Goal: Information Seeking & Learning: Learn about a topic

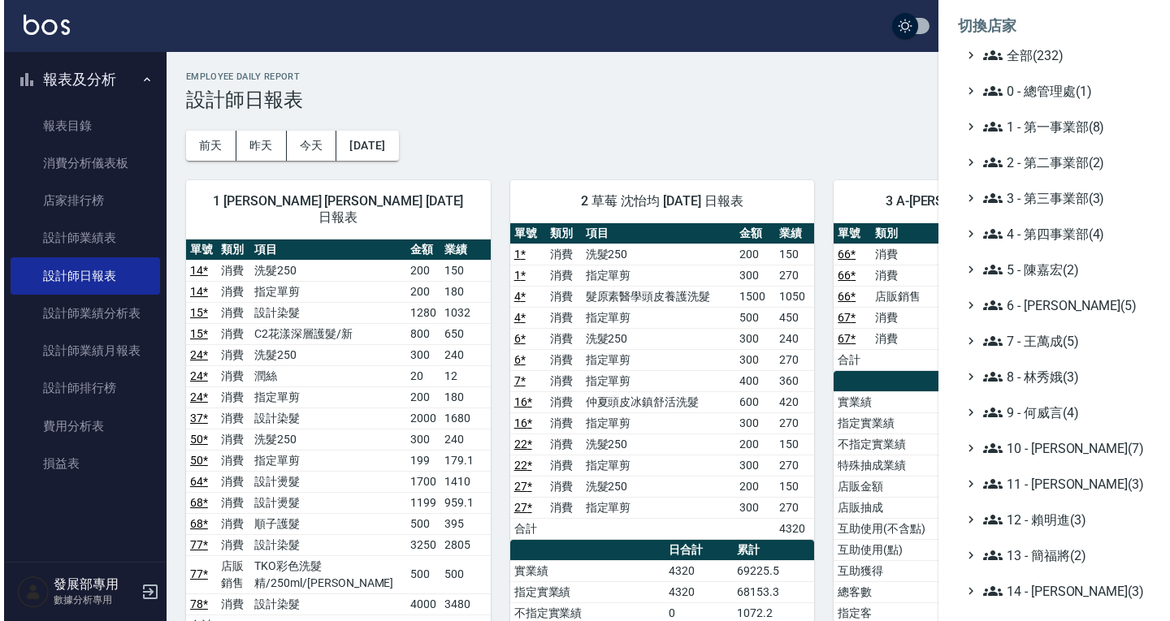
scroll to position [650, 0]
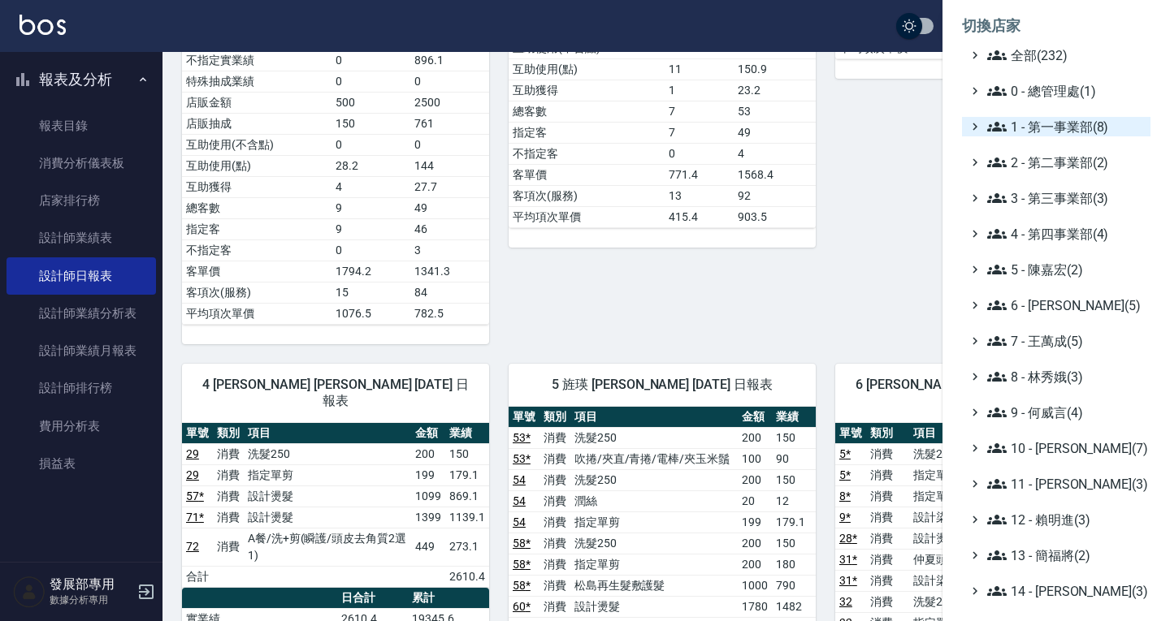
click at [1055, 132] on span "1 - 第一事業部(8)" at bounding box center [1065, 126] width 157 height 19
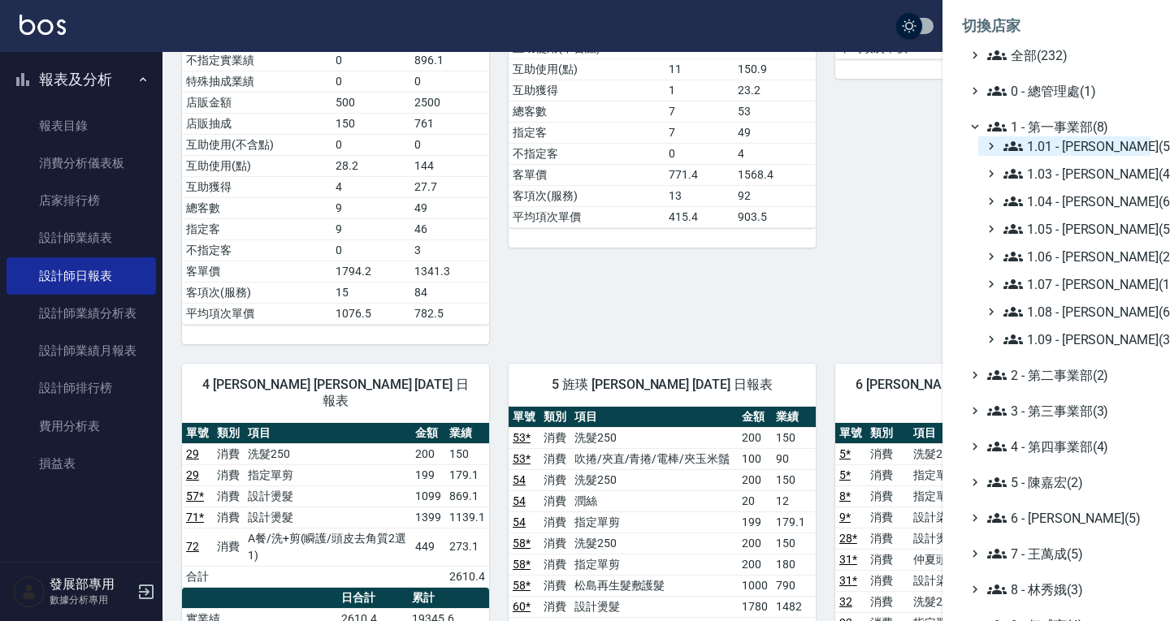
click at [1057, 150] on span "1.01 - 鄭洞樂(5)" at bounding box center [1073, 145] width 141 height 19
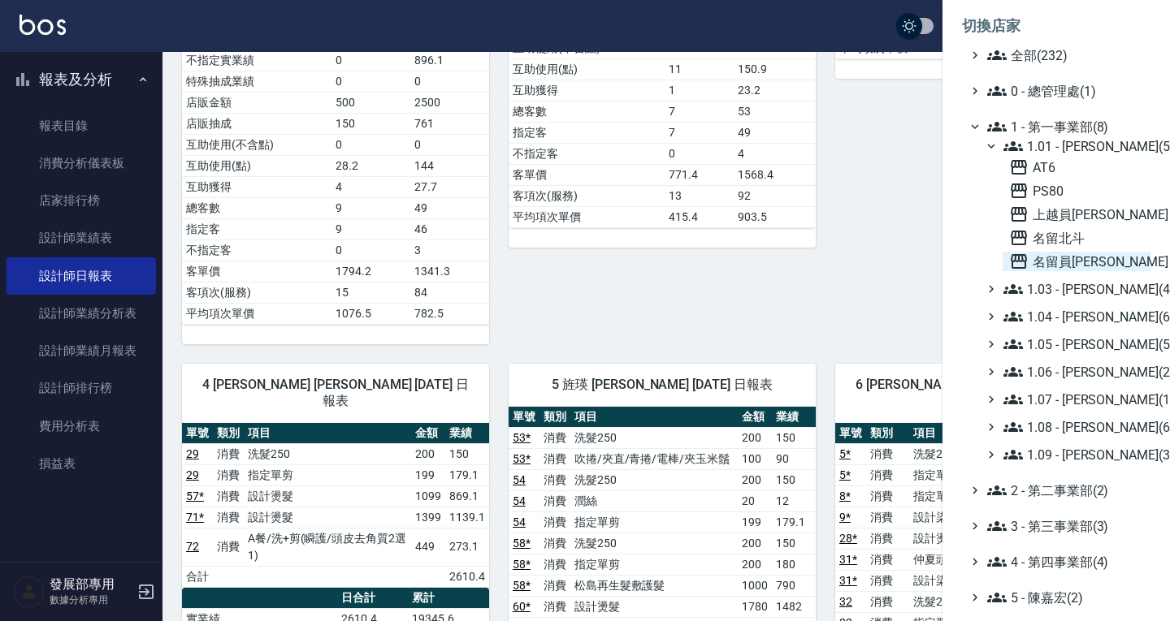
click at [1063, 253] on span "名留員林中正" at bounding box center [1076, 261] width 135 height 19
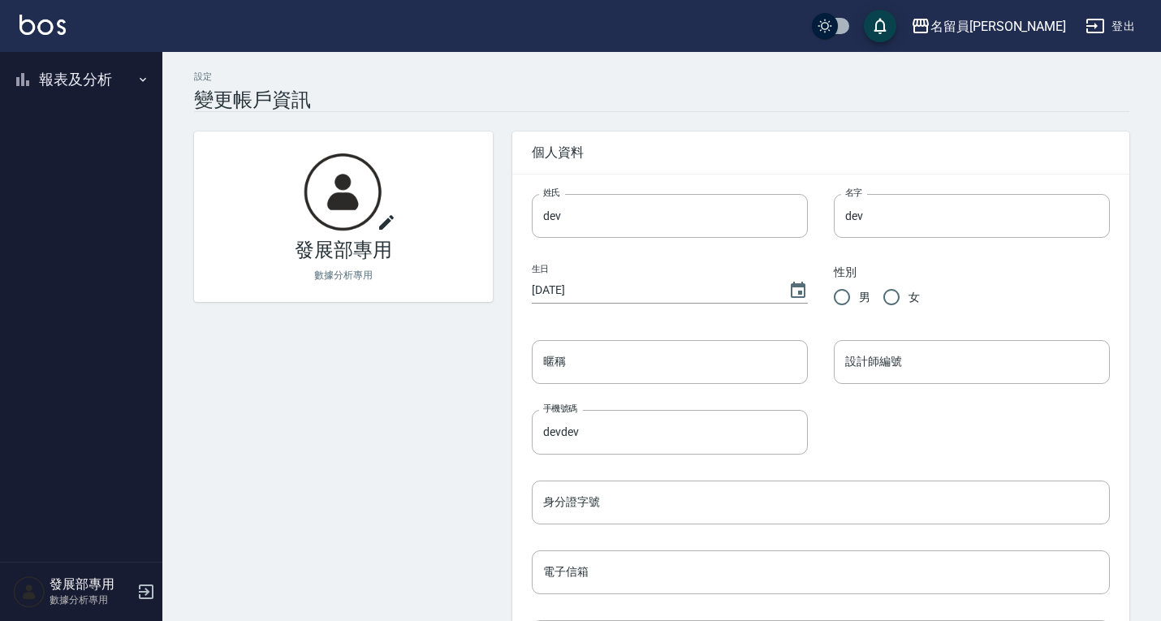
click at [93, 75] on button "報表及分析" at bounding box center [80, 79] width 149 height 42
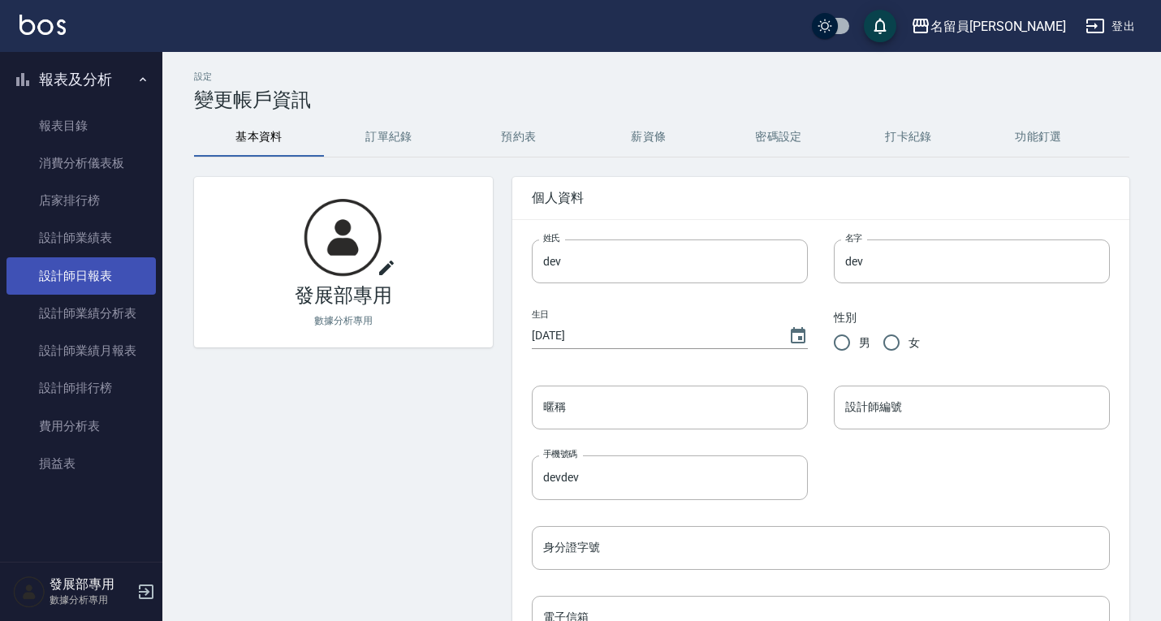
click at [71, 279] on link "設計師日報表" at bounding box center [80, 275] width 149 height 37
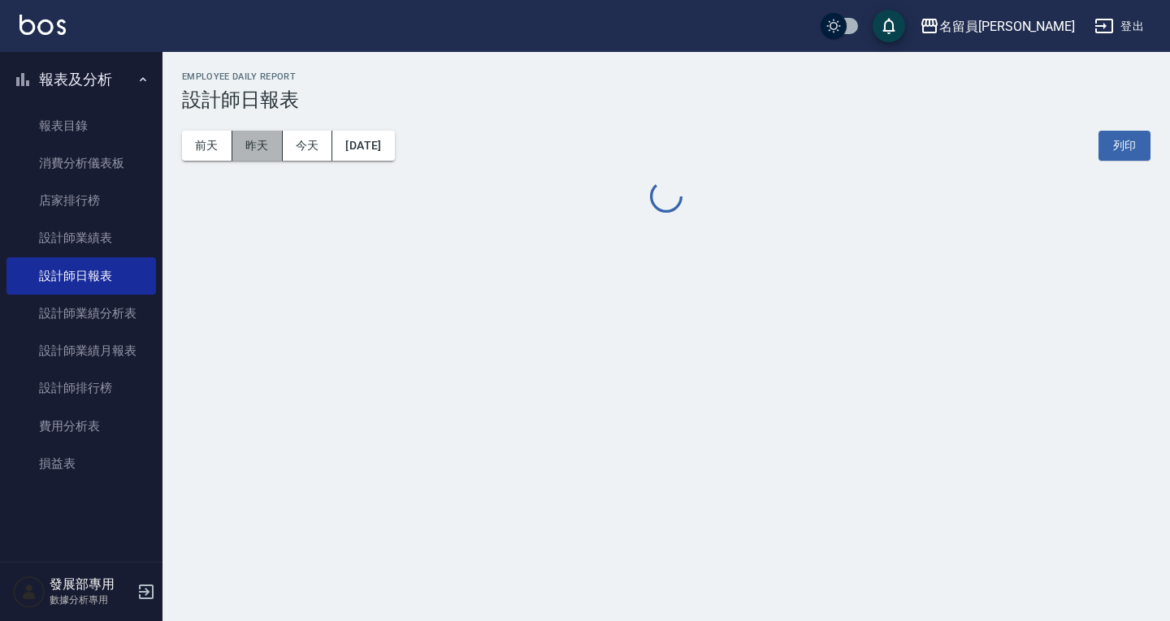
click at [275, 151] on button "昨天" at bounding box center [257, 146] width 50 height 30
click at [289, 145] on button "今天" at bounding box center [308, 146] width 50 height 30
click at [266, 141] on button "昨天" at bounding box center [257, 146] width 50 height 30
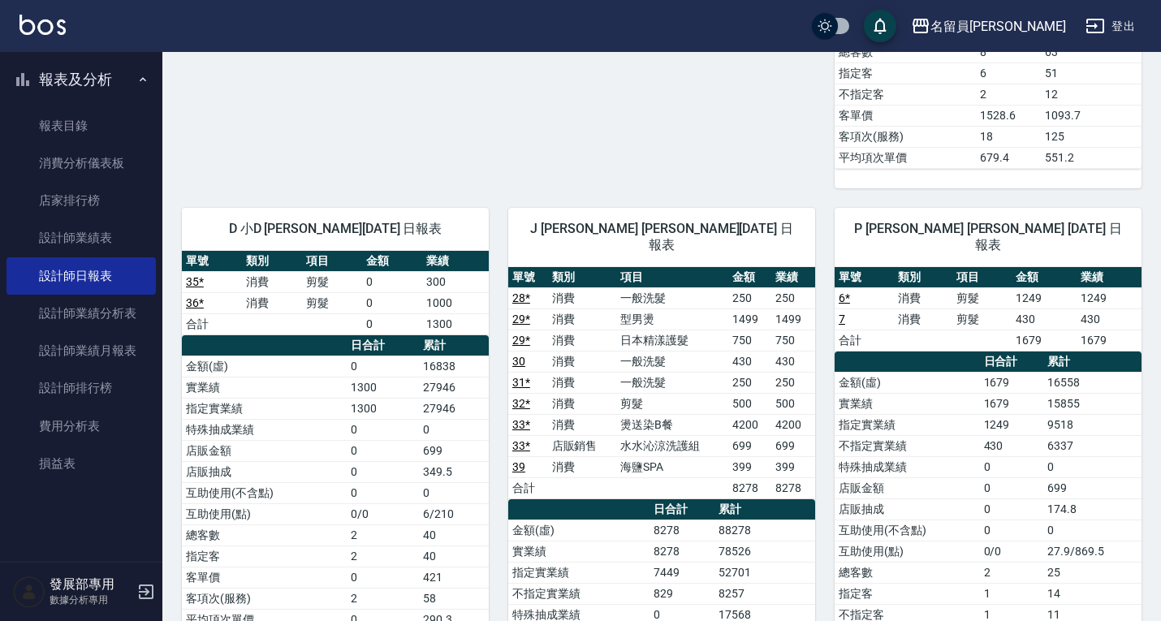
scroll to position [893, 0]
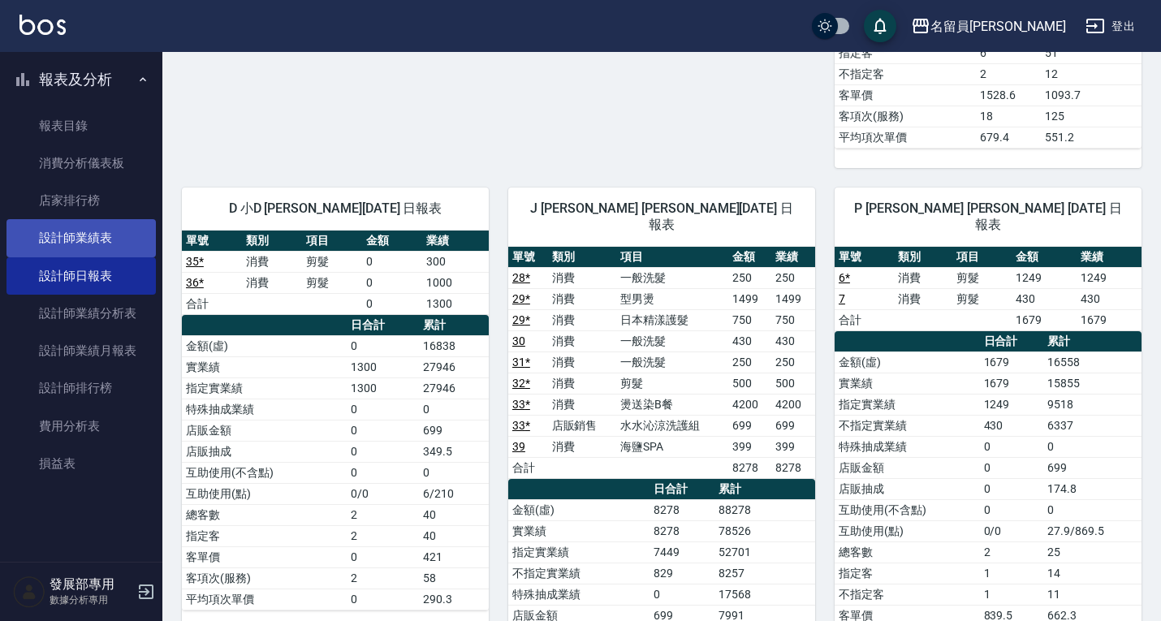
click at [108, 226] on link "設計師業績表" at bounding box center [80, 237] width 149 height 37
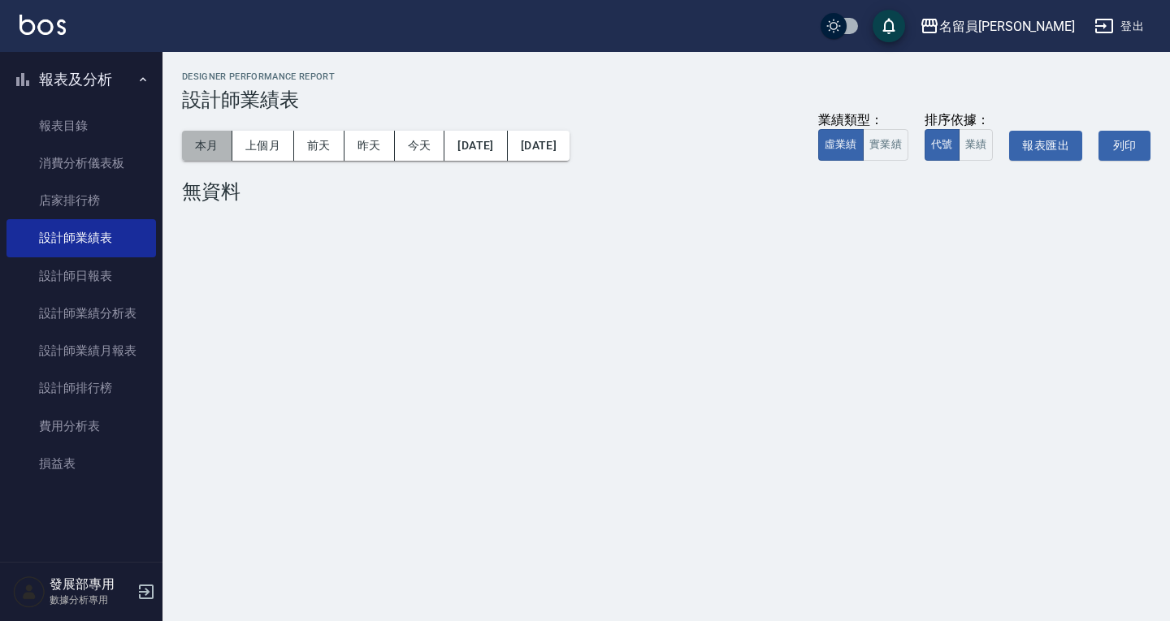
click at [205, 150] on button "本月" at bounding box center [207, 146] width 50 height 30
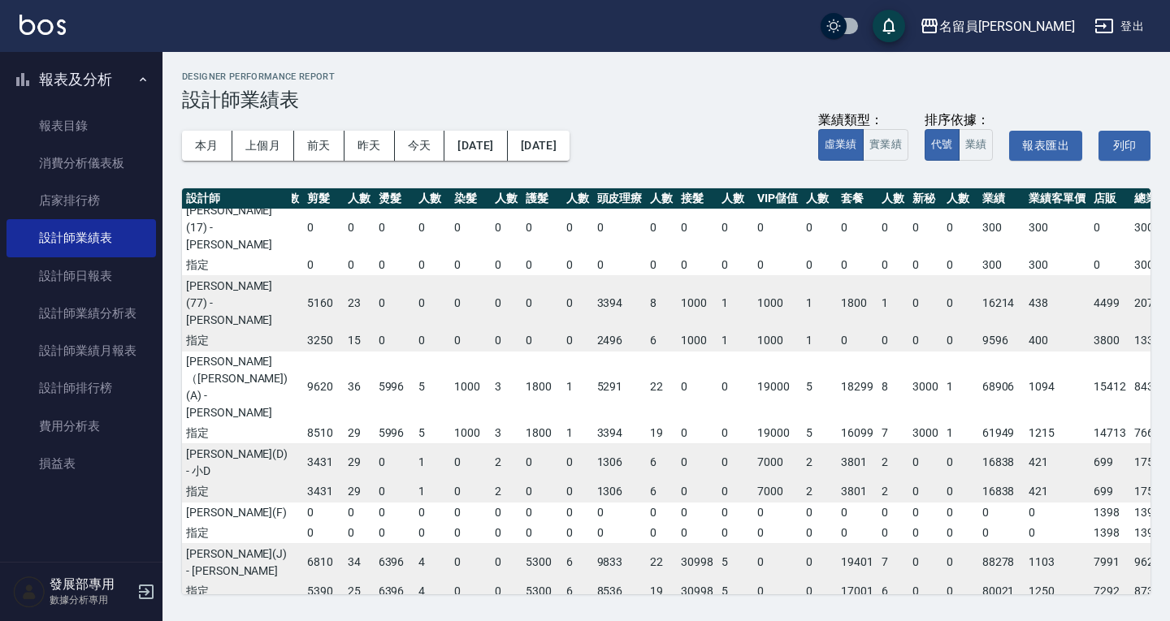
scroll to position [126, 149]
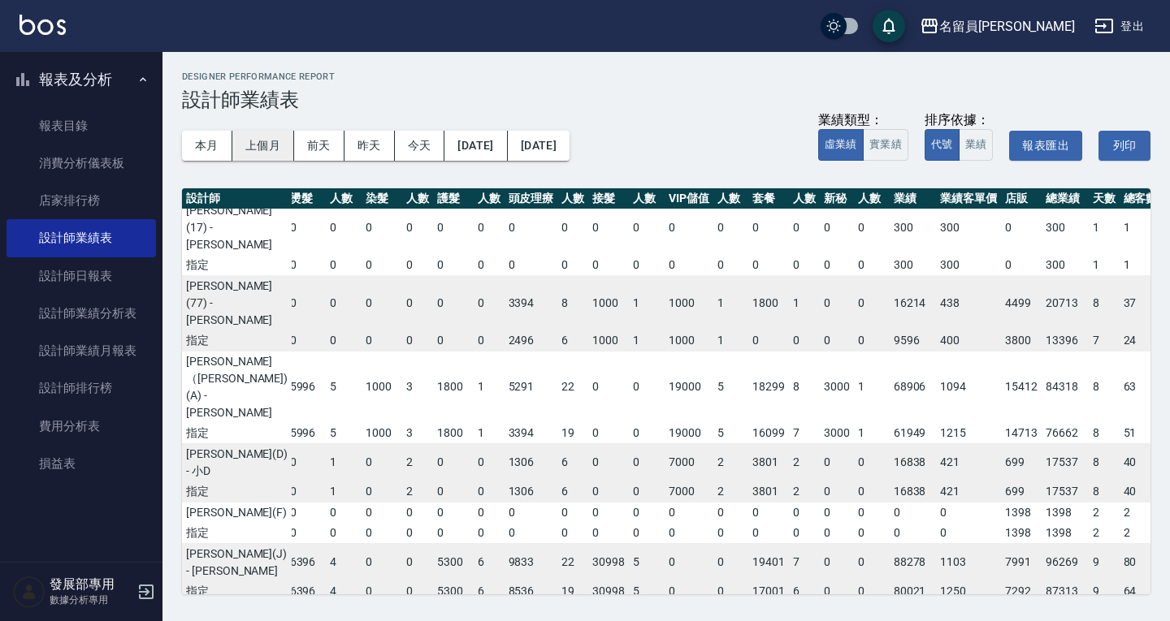
click at [269, 138] on button "上個月" at bounding box center [263, 146] width 62 height 30
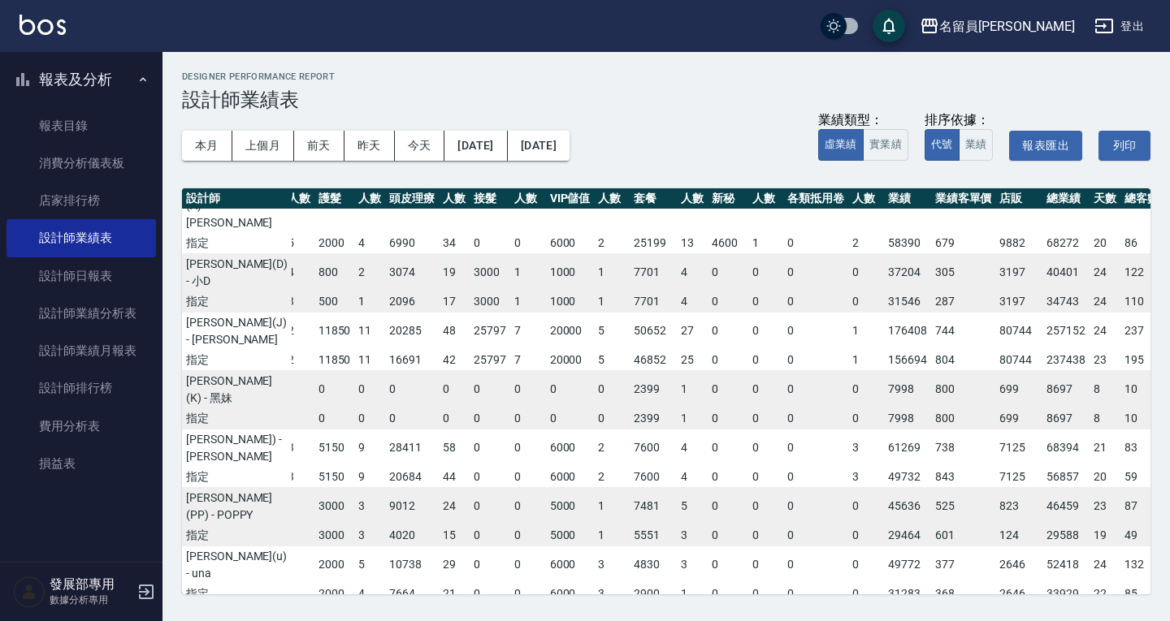
scroll to position [334, 277]
click at [202, 145] on button "本月" at bounding box center [207, 146] width 50 height 30
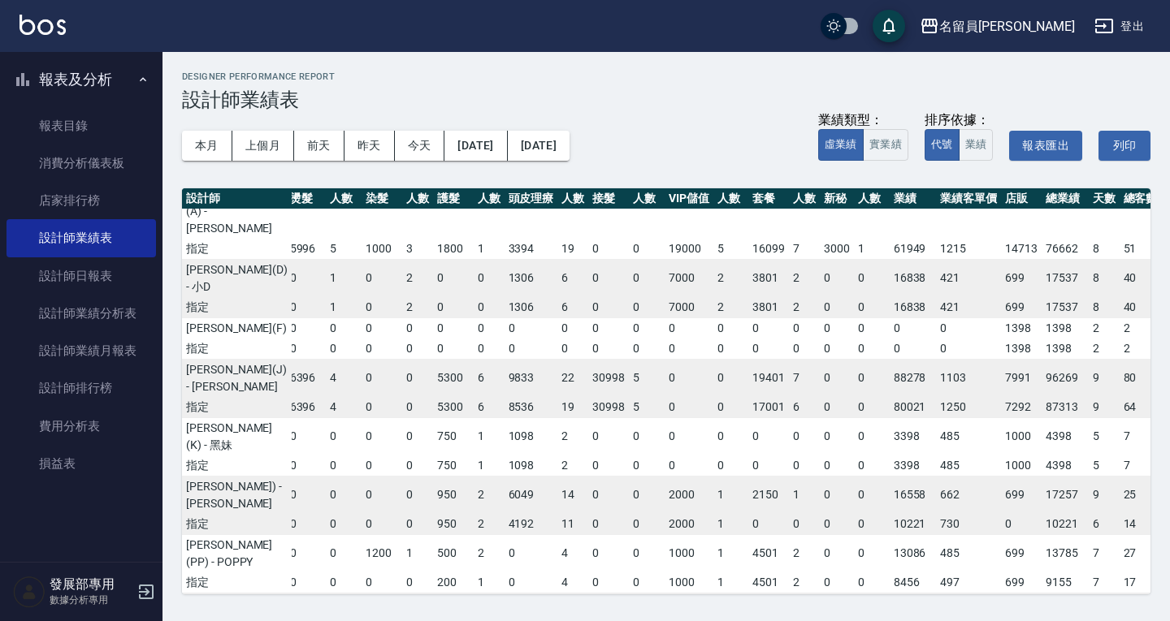
scroll to position [311, 149]
click at [1027, 22] on div "名留員林中正" at bounding box center [1007, 26] width 136 height 20
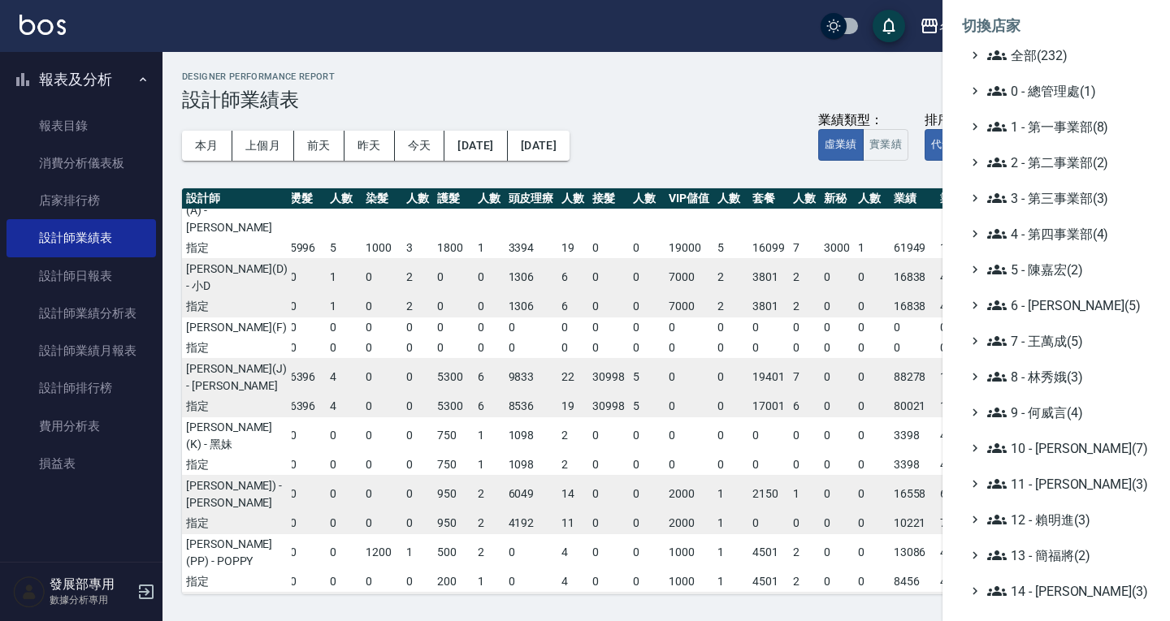
click at [1055, 107] on ul "全部(232) 0 - 總管理處(1) 1 - 第一事業部(8) 2 - 第二事業部(2) 3 - 第三事業部(3) 4 - 第四事業部(4) 5 - [PE…" at bounding box center [1056, 448] width 188 height 806
click at [1054, 128] on span "1 - 第一事業部(8)" at bounding box center [1065, 126] width 157 height 19
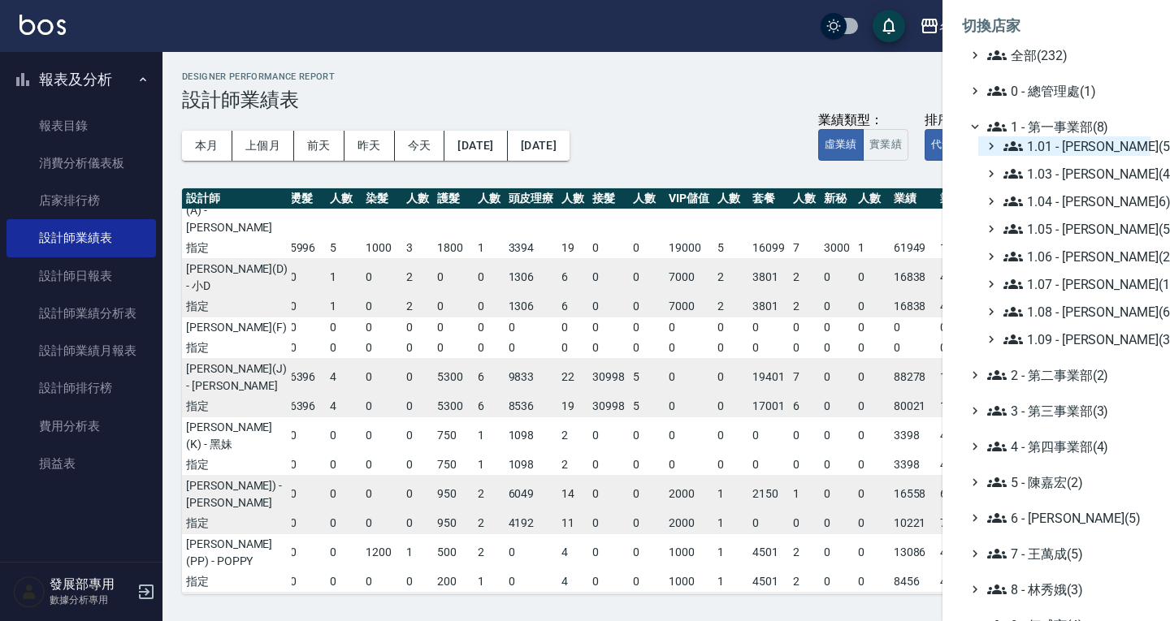
click at [1068, 143] on span "1.01 - 鄭洞樂(5)" at bounding box center [1073, 145] width 141 height 19
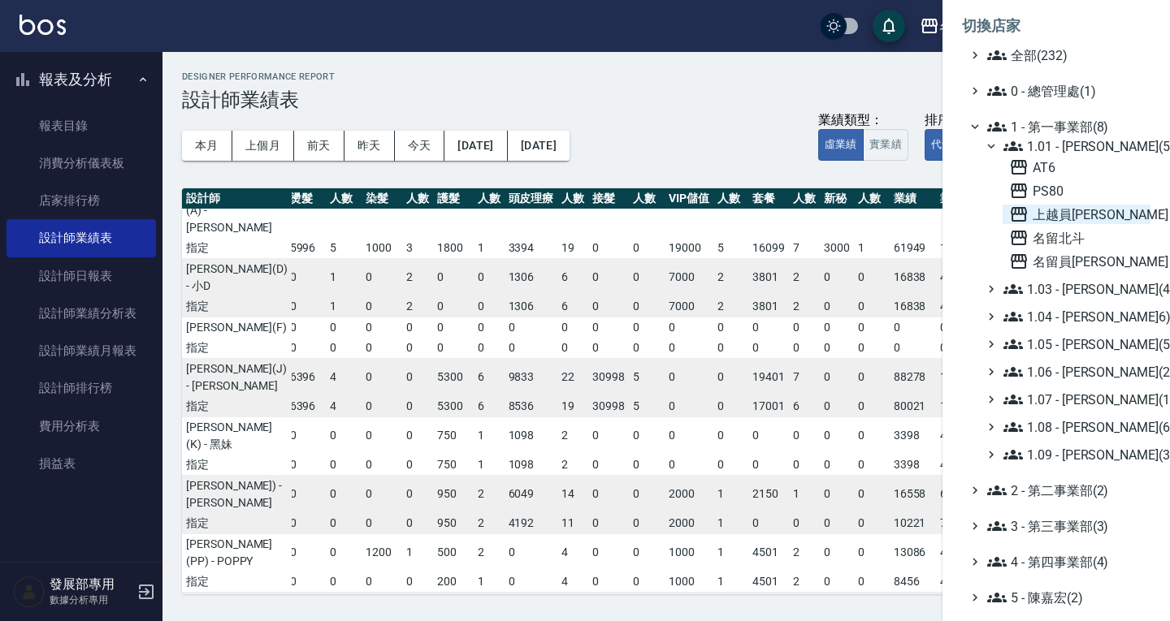
click at [1077, 217] on span "上越員[PERSON_NAME]" at bounding box center [1076, 214] width 135 height 19
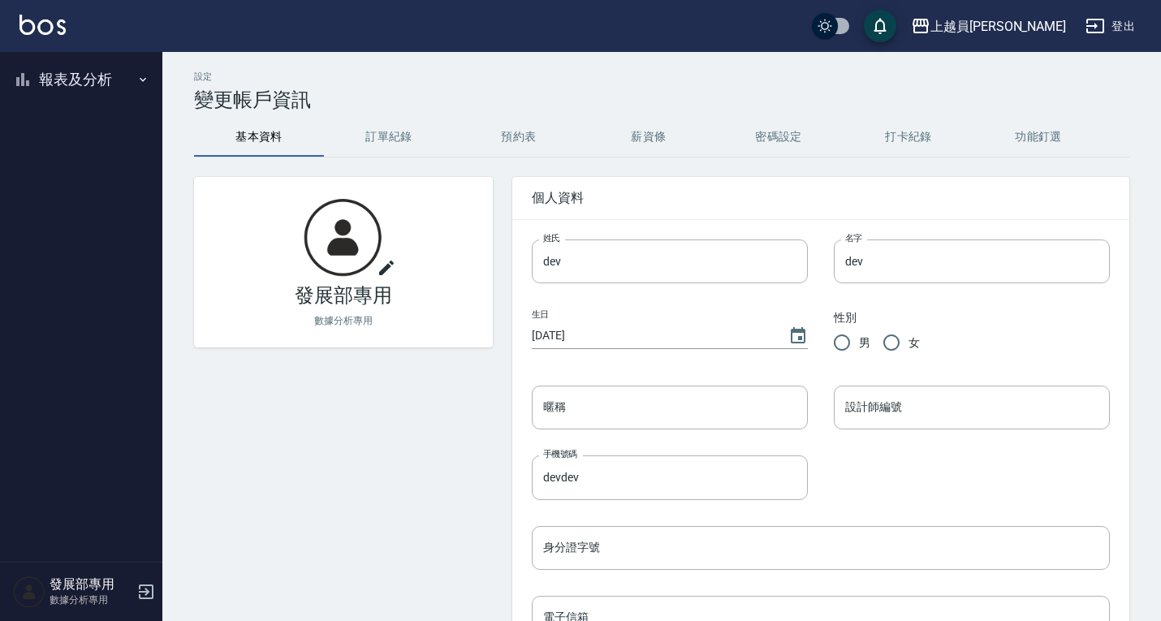
click at [96, 80] on button "報表及分析" at bounding box center [80, 79] width 149 height 42
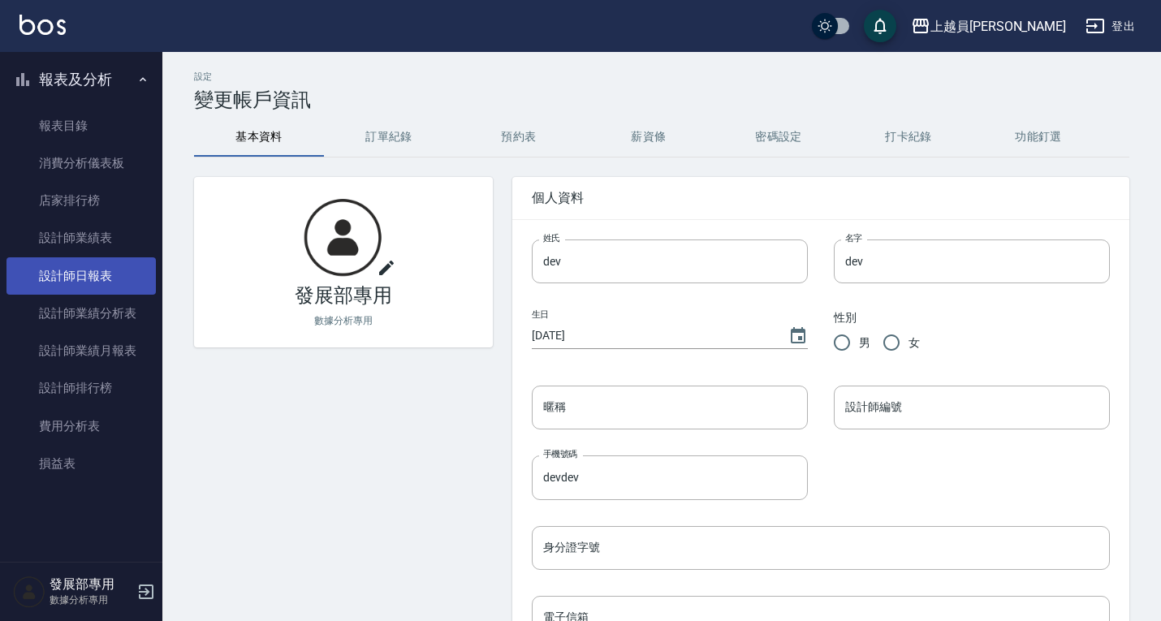
click at [84, 266] on link "設計師日報表" at bounding box center [80, 275] width 149 height 37
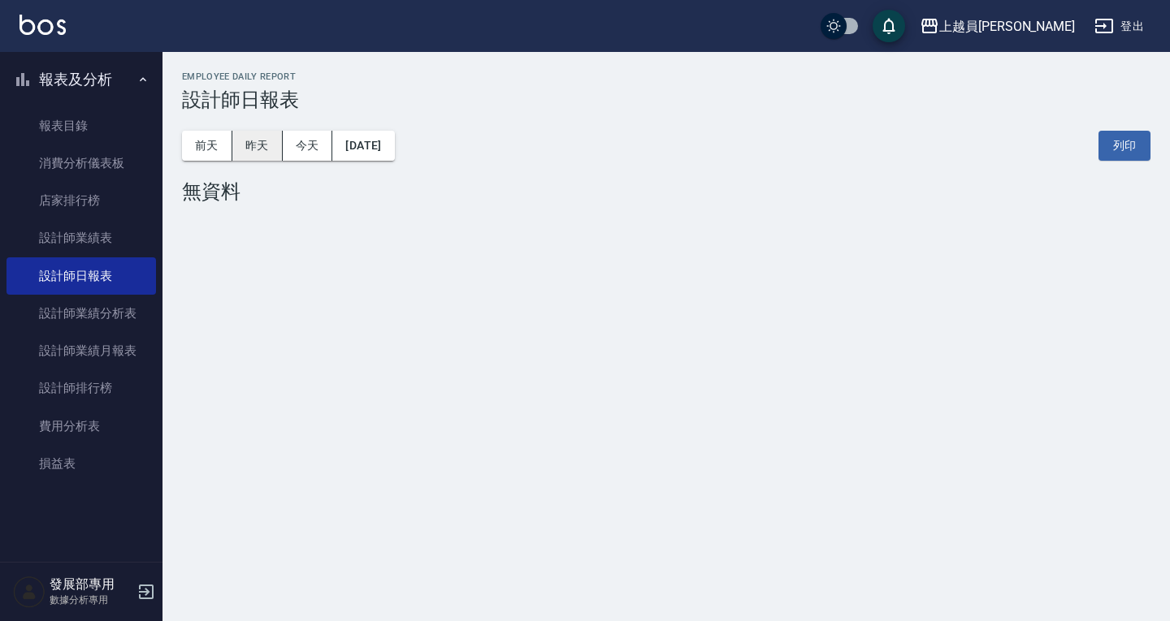
click at [255, 141] on button "昨天" at bounding box center [257, 146] width 50 height 30
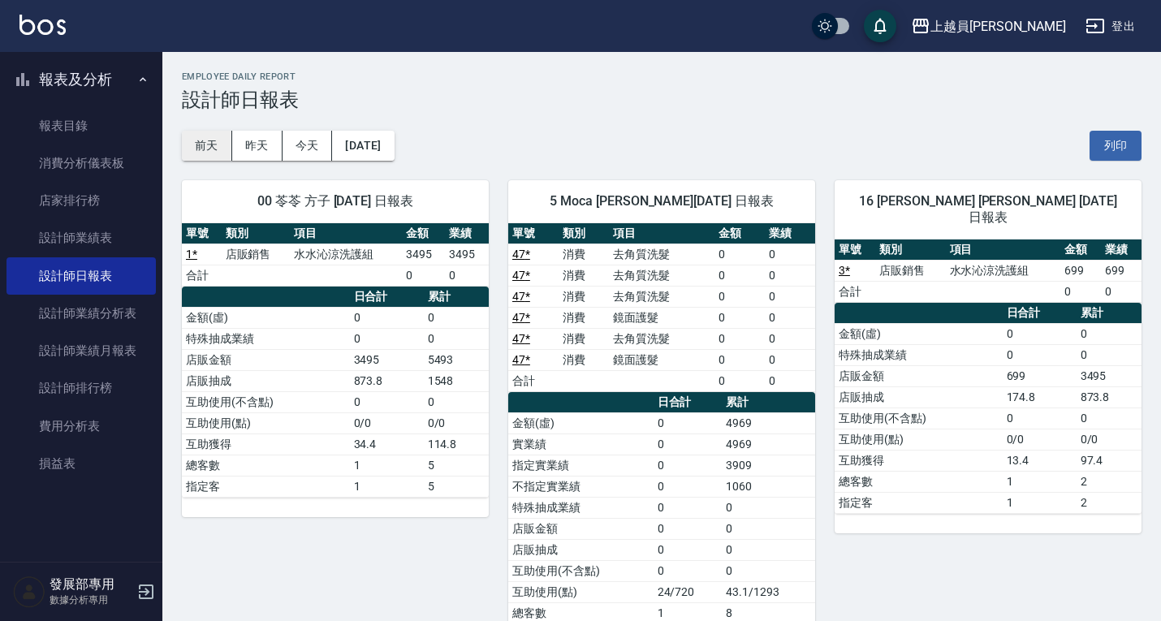
click at [196, 148] on button "前天" at bounding box center [207, 146] width 50 height 30
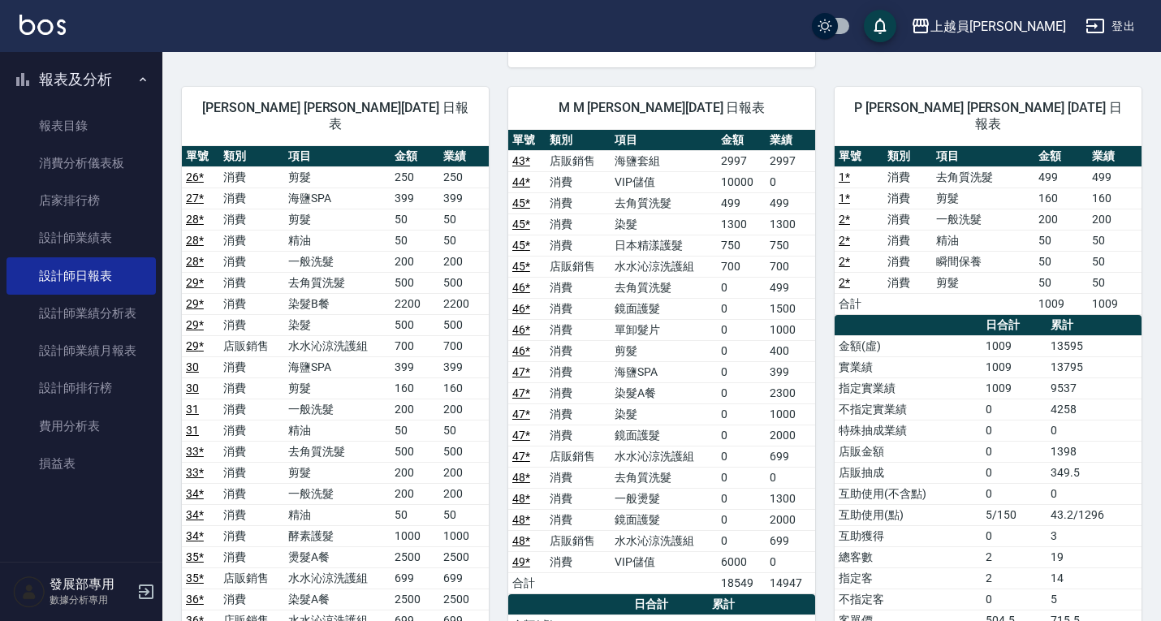
scroll to position [893, 0]
click at [123, 234] on link "設計師業績表" at bounding box center [80, 237] width 149 height 37
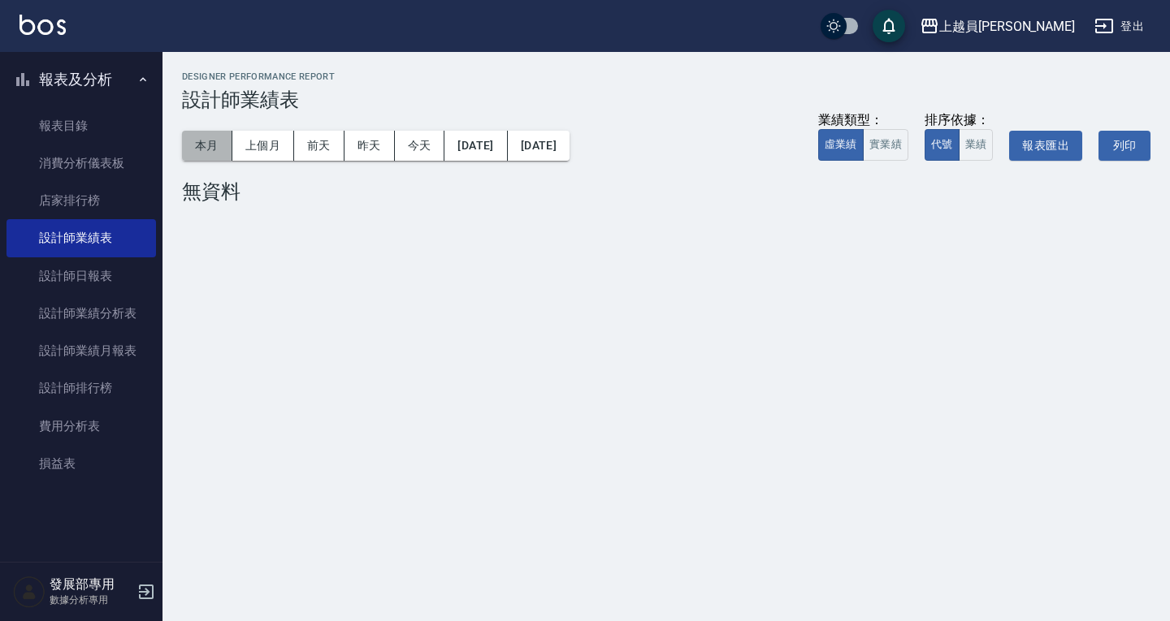
click at [205, 152] on button "本月" at bounding box center [207, 146] width 50 height 30
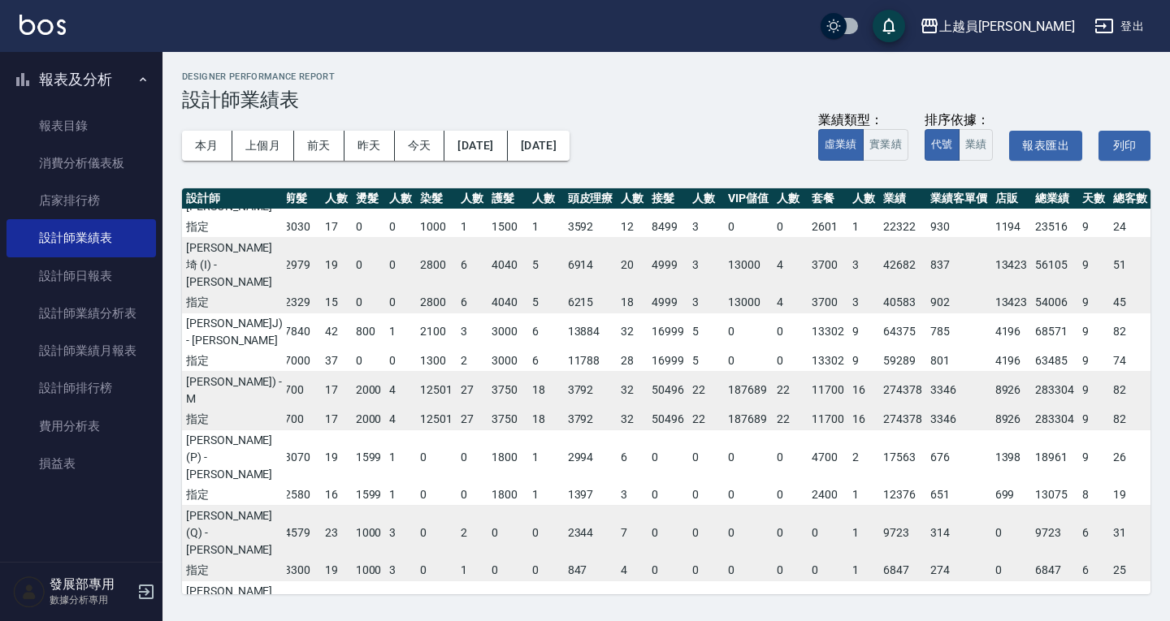
scroll to position [585, 78]
click at [507, 149] on button "2025/08/01" at bounding box center [475, 146] width 63 height 30
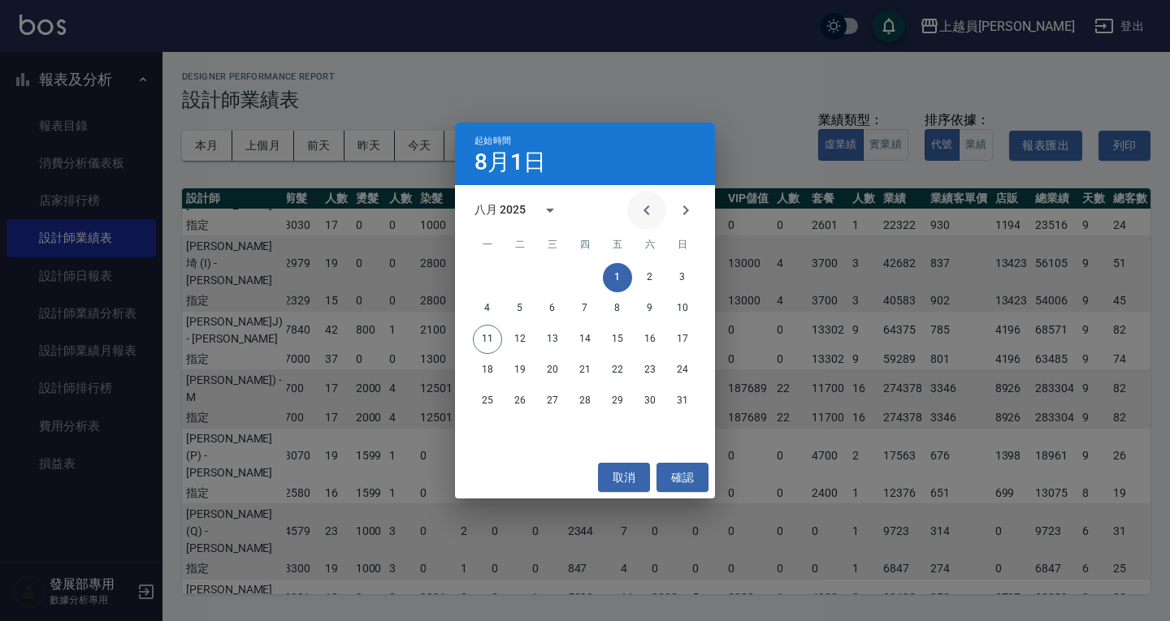
click at [656, 214] on button "Previous month" at bounding box center [646, 210] width 39 height 39
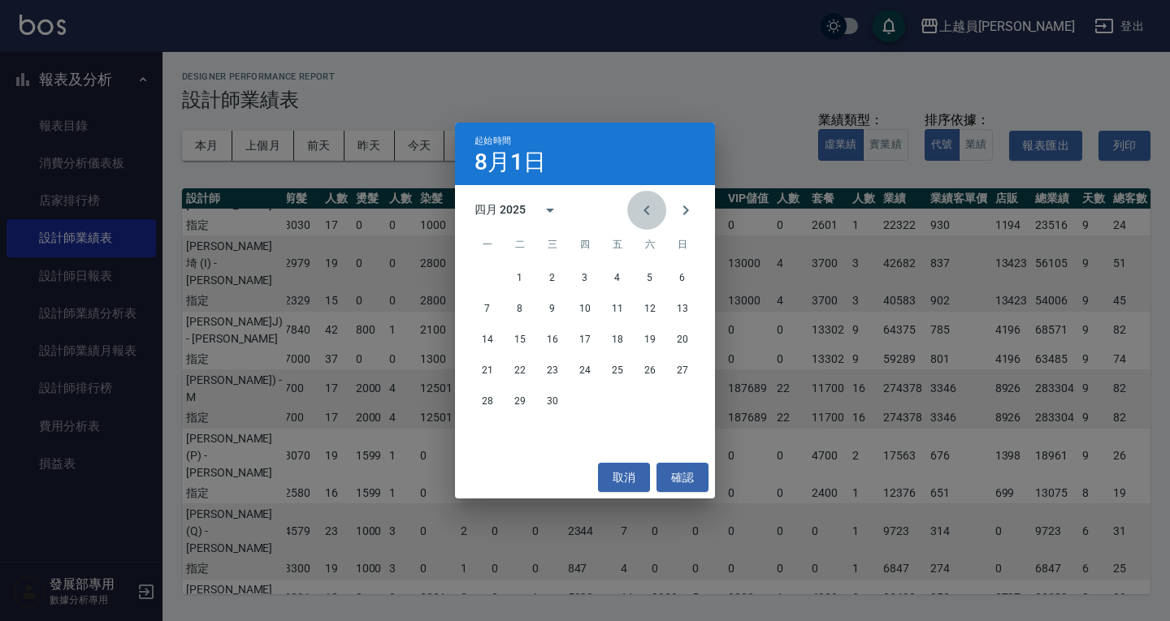
click at [656, 214] on button "Previous month" at bounding box center [646, 210] width 39 height 39
click at [551, 275] on button "1" at bounding box center [552, 277] width 29 height 29
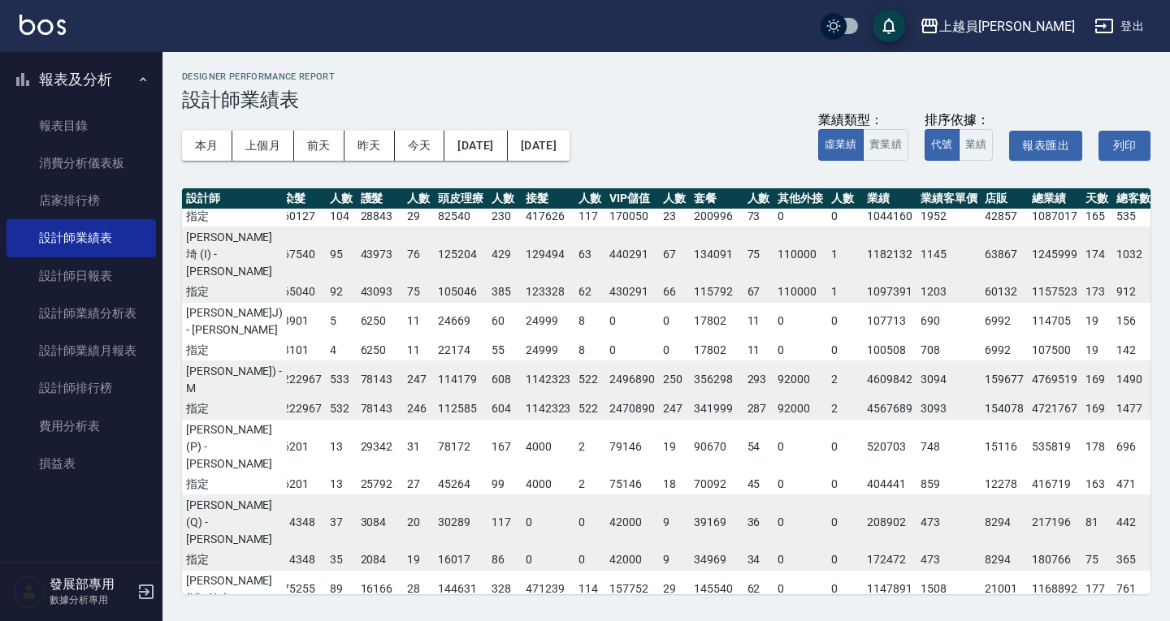
scroll to position [554, 248]
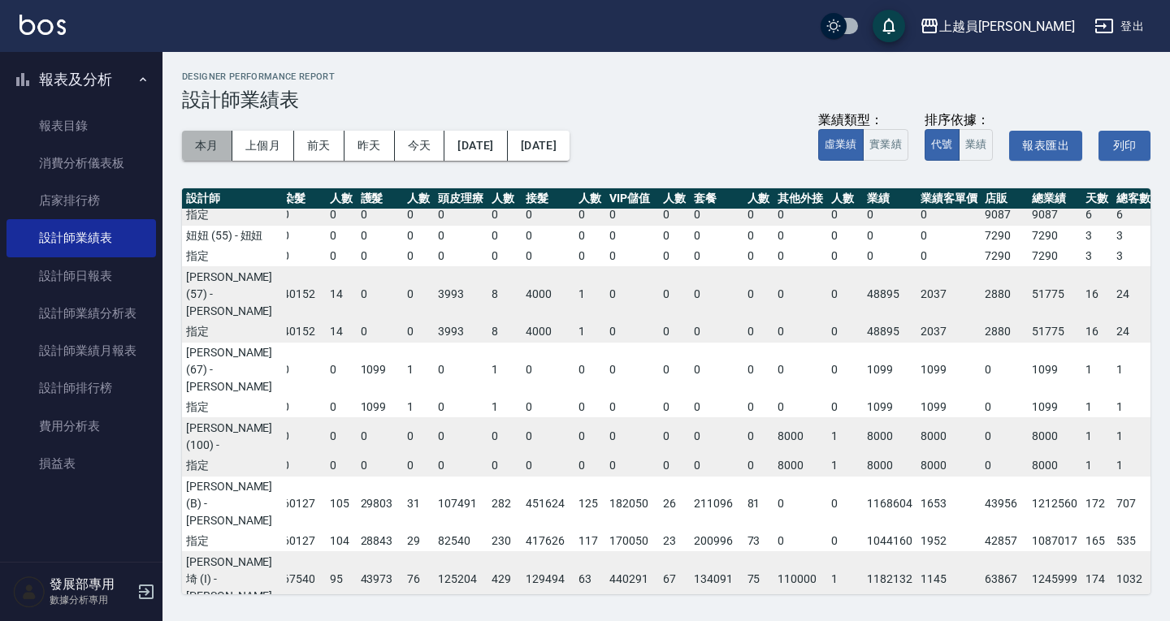
click at [219, 142] on button "本月" at bounding box center [207, 146] width 50 height 30
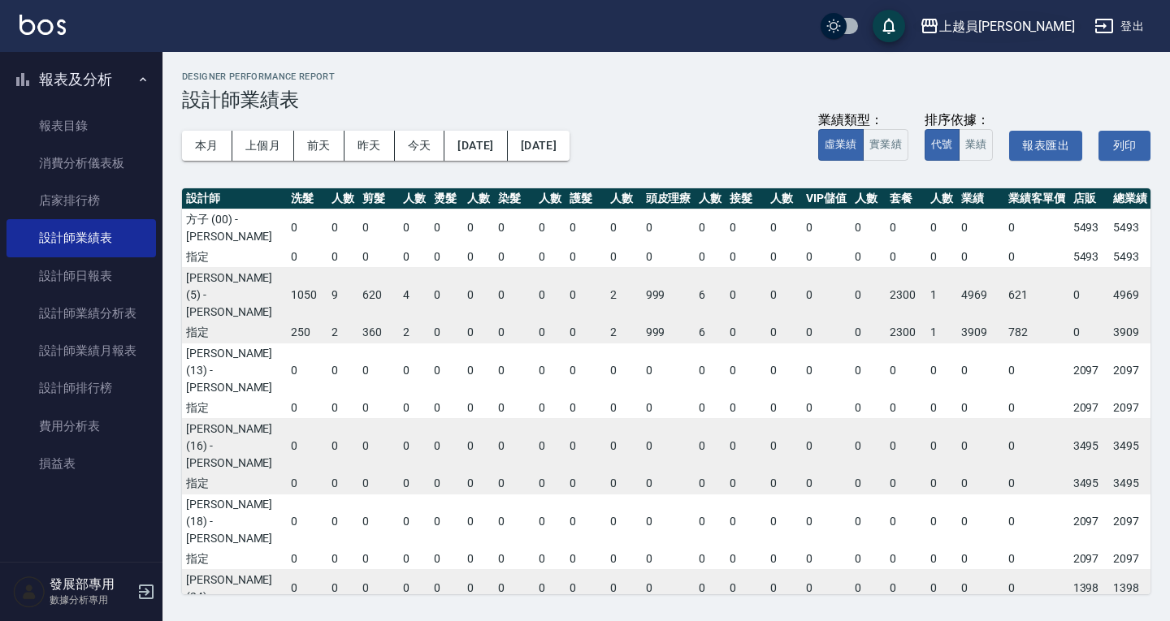
click at [1062, 30] on div "上越員林" at bounding box center [1007, 26] width 136 height 20
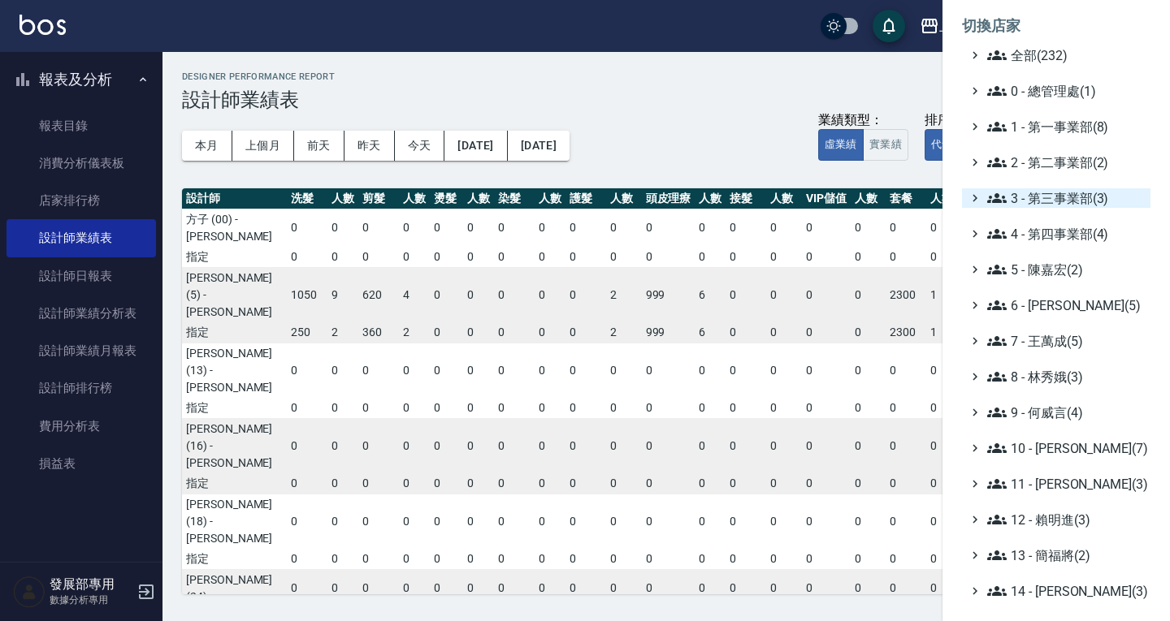
click at [1070, 201] on span "3 - 第三事業部(3)" at bounding box center [1065, 197] width 157 height 19
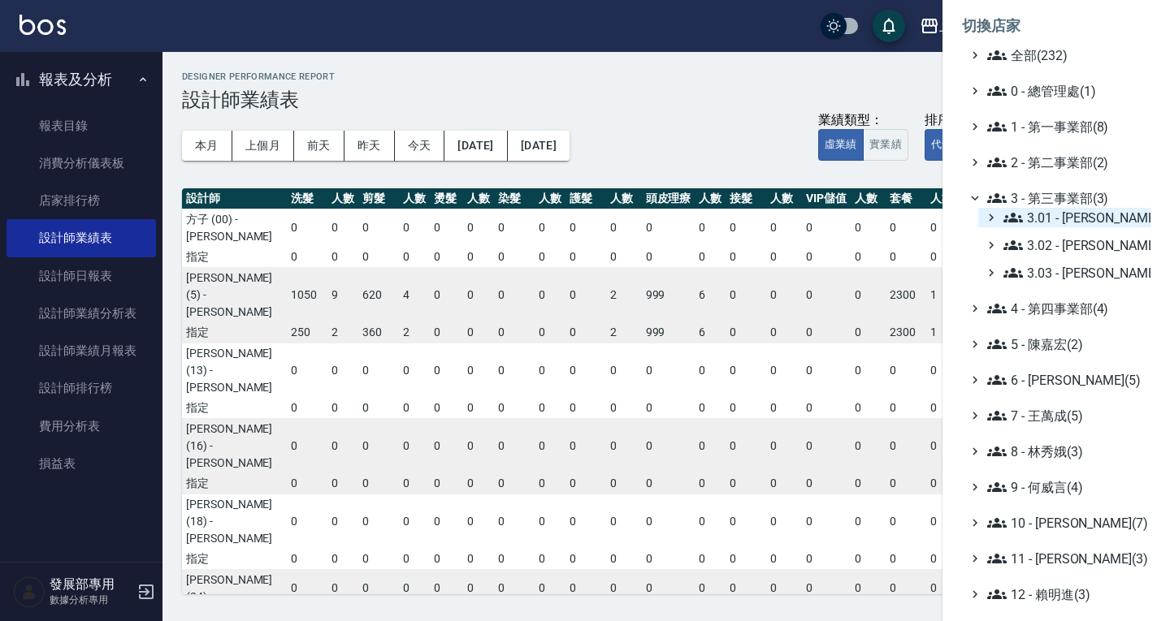
click at [1069, 220] on span "3.01 - 蔡承翰(6)" at bounding box center [1073, 217] width 141 height 19
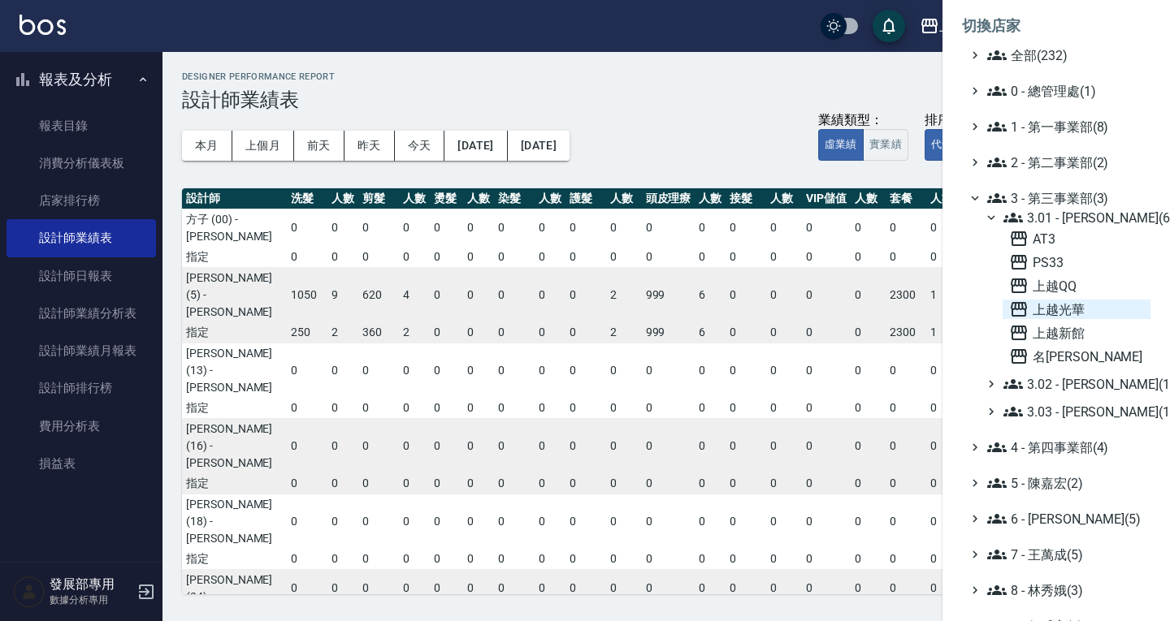
click at [1075, 318] on span "上越光華" at bounding box center [1076, 309] width 135 height 19
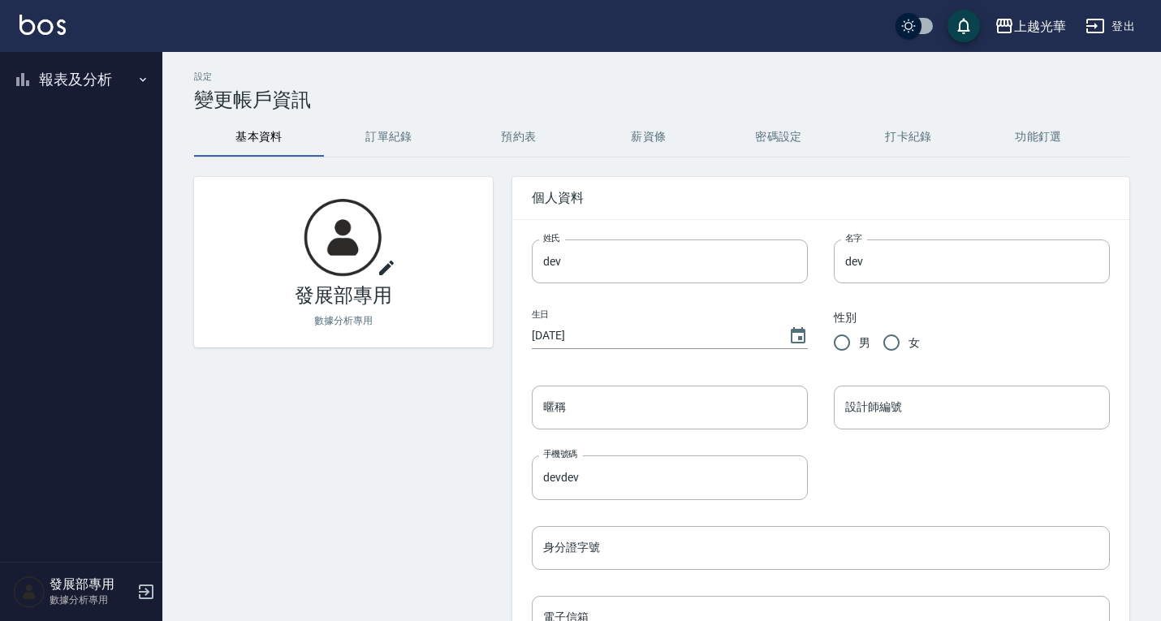
click at [45, 97] on button "報表及分析" at bounding box center [80, 79] width 149 height 42
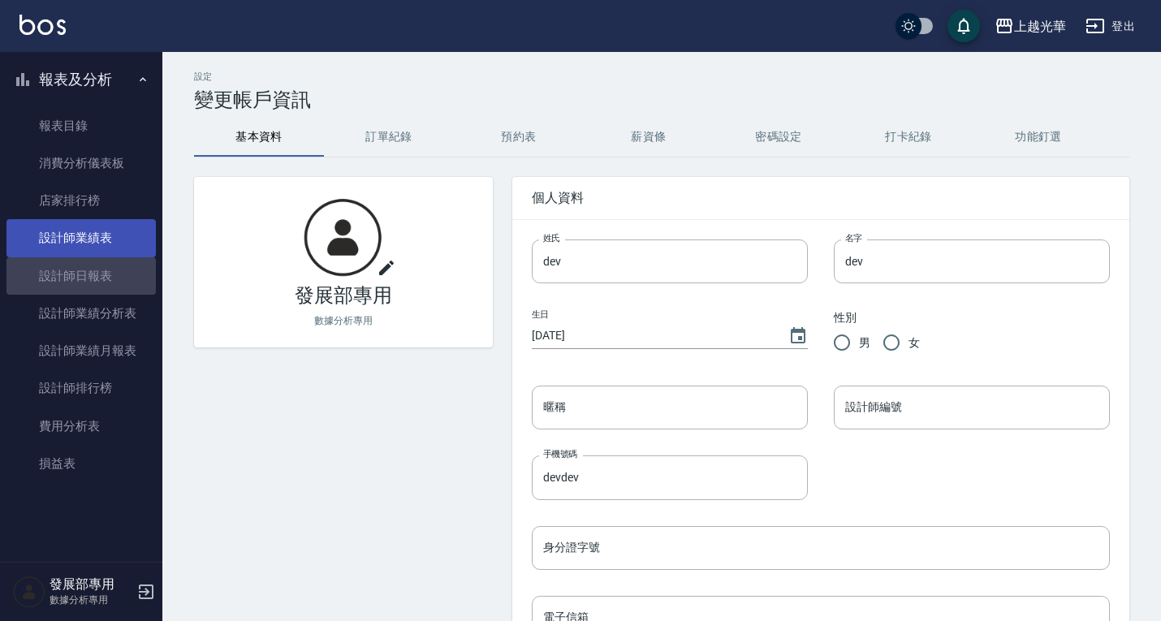
drag, startPoint x: 101, startPoint y: 281, endPoint x: 154, endPoint y: 242, distance: 66.3
click at [101, 281] on link "設計師日報表" at bounding box center [80, 275] width 149 height 37
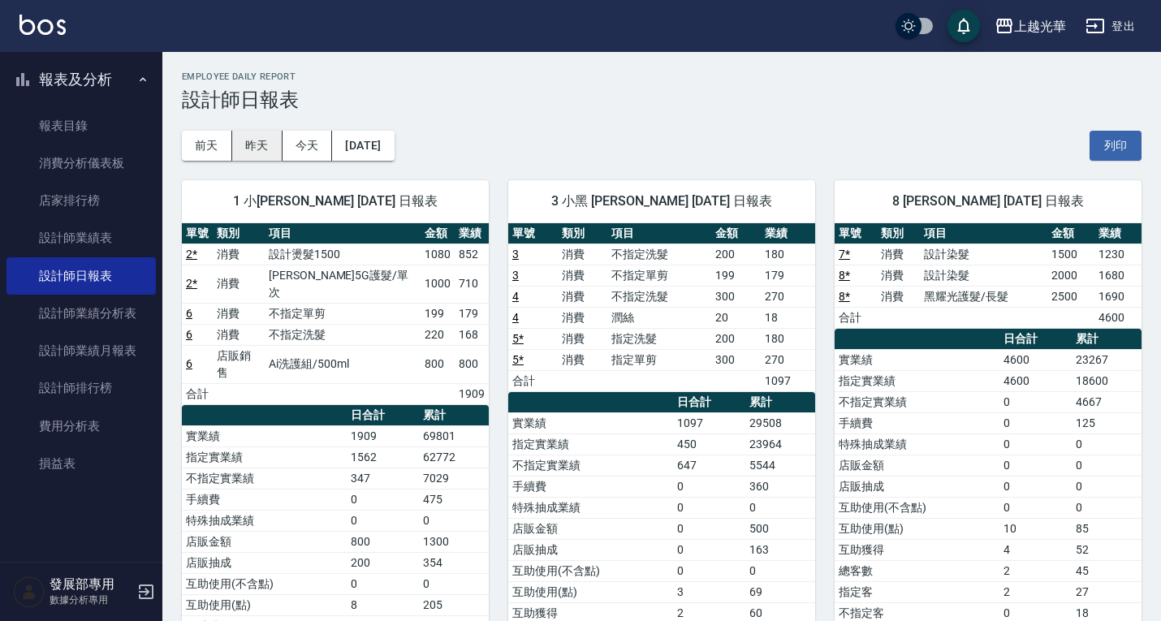
click at [270, 141] on button "昨天" at bounding box center [257, 146] width 50 height 30
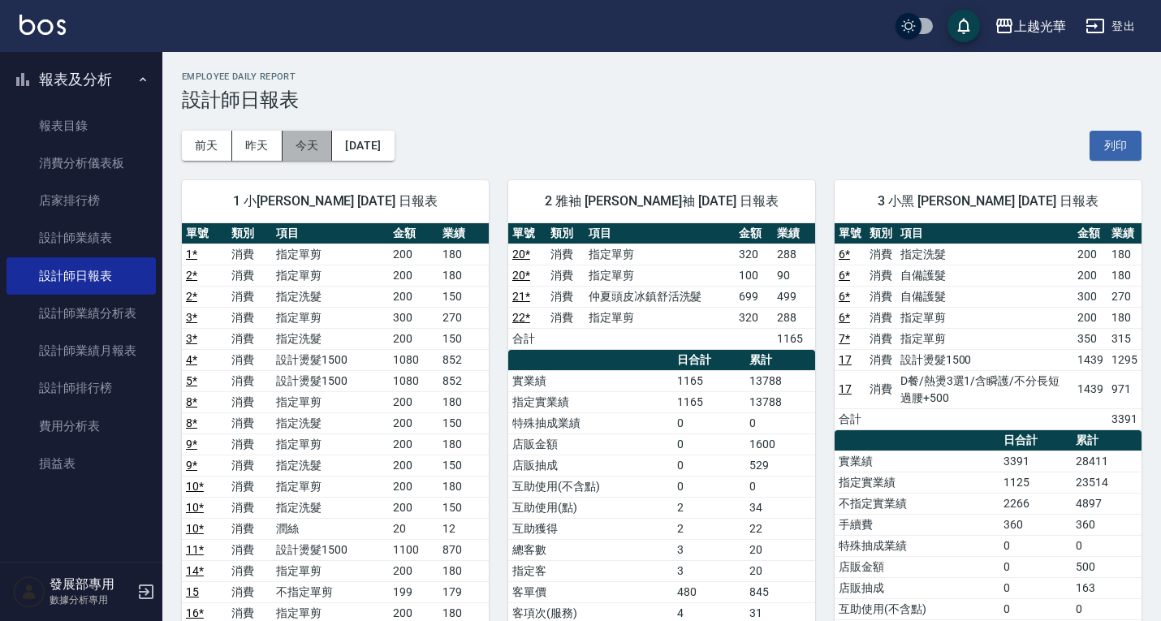
click at [303, 152] on button "今天" at bounding box center [308, 146] width 50 height 30
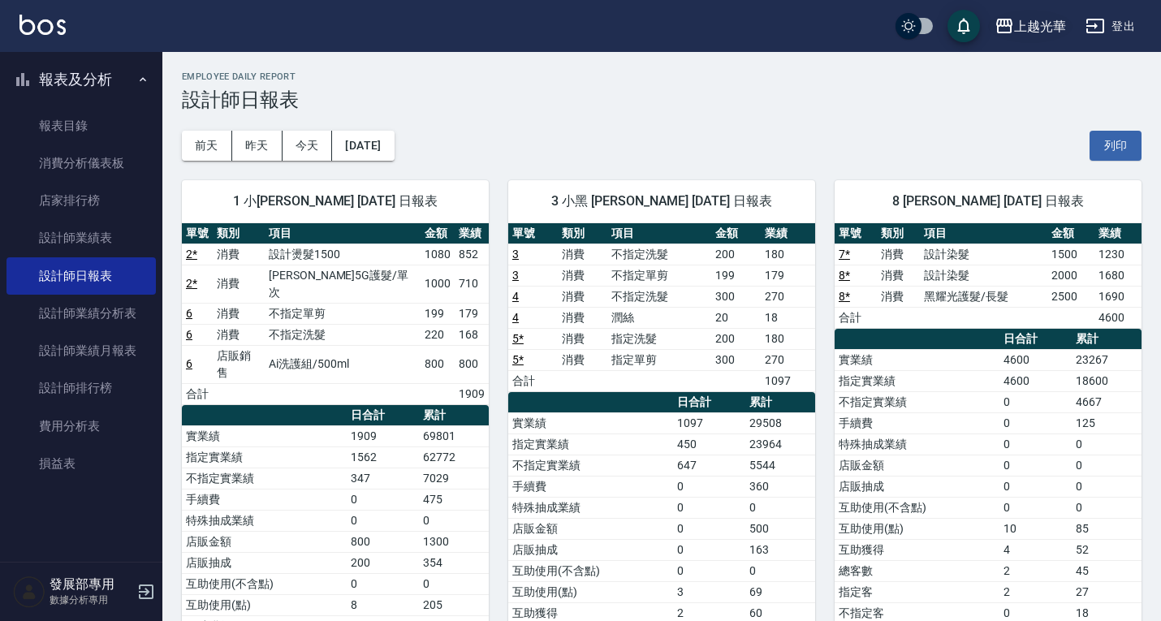
click at [1040, 19] on div "上越光華" at bounding box center [1040, 26] width 52 height 20
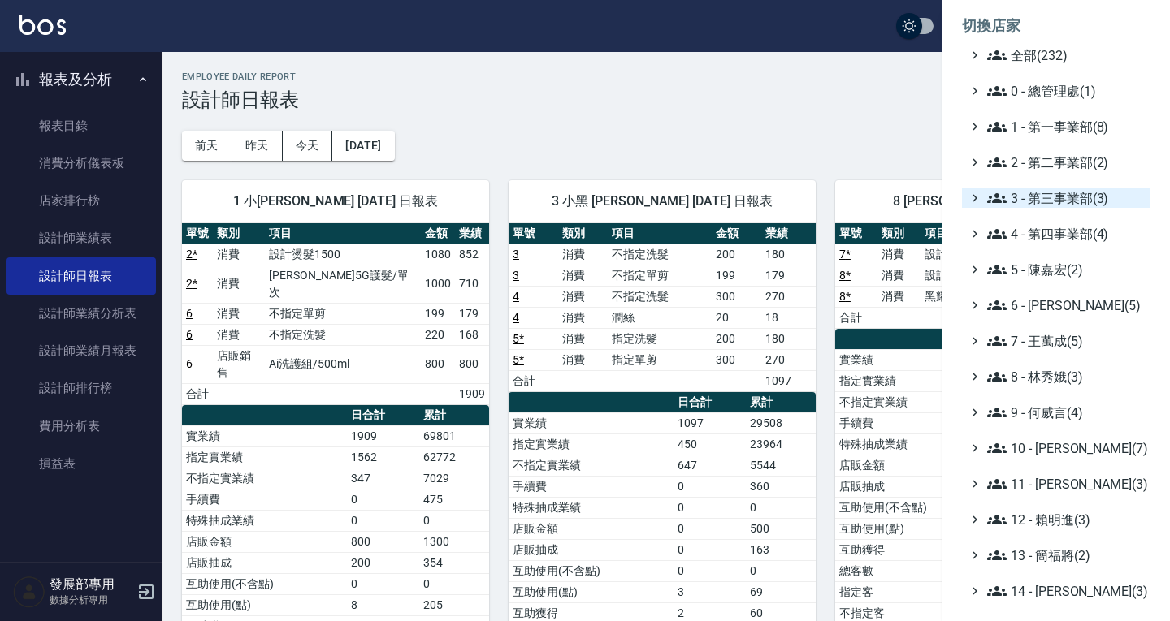
click at [1066, 190] on span "3 - 第三事業部(3)" at bounding box center [1065, 197] width 157 height 19
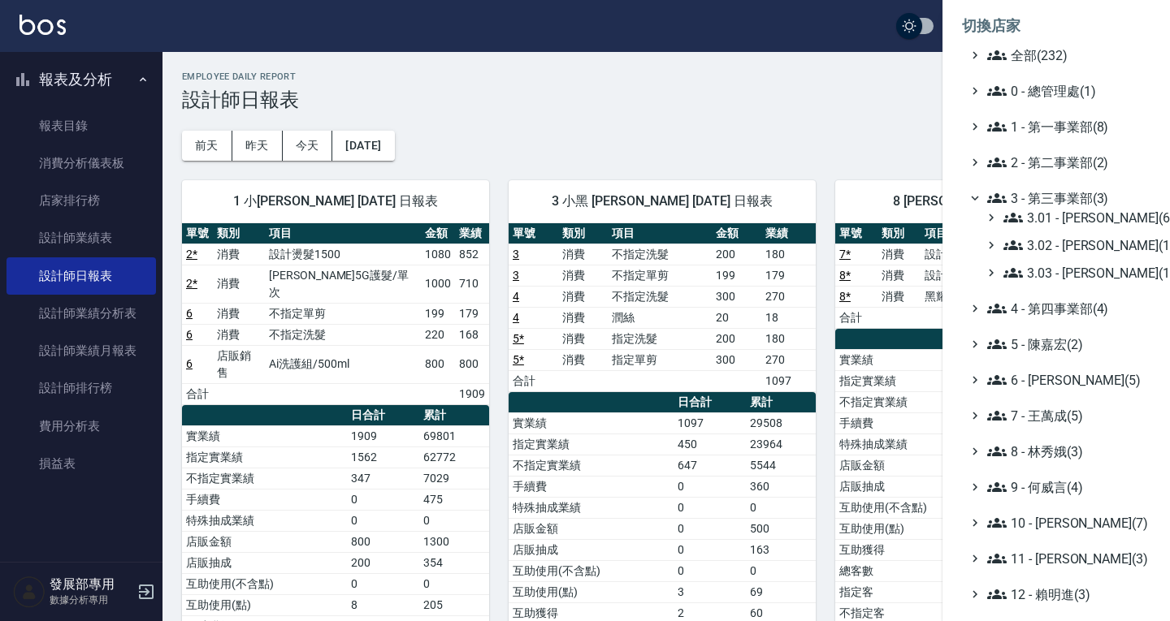
click at [1064, 261] on div "3.01 - 蔡承翰(6) 3.02 - 王麗滿(1) 3.03 - 張湘妮(1)" at bounding box center [1064, 245] width 172 height 75
click at [1065, 270] on span "3.03 - 張湘妮(1)" at bounding box center [1073, 272] width 141 height 19
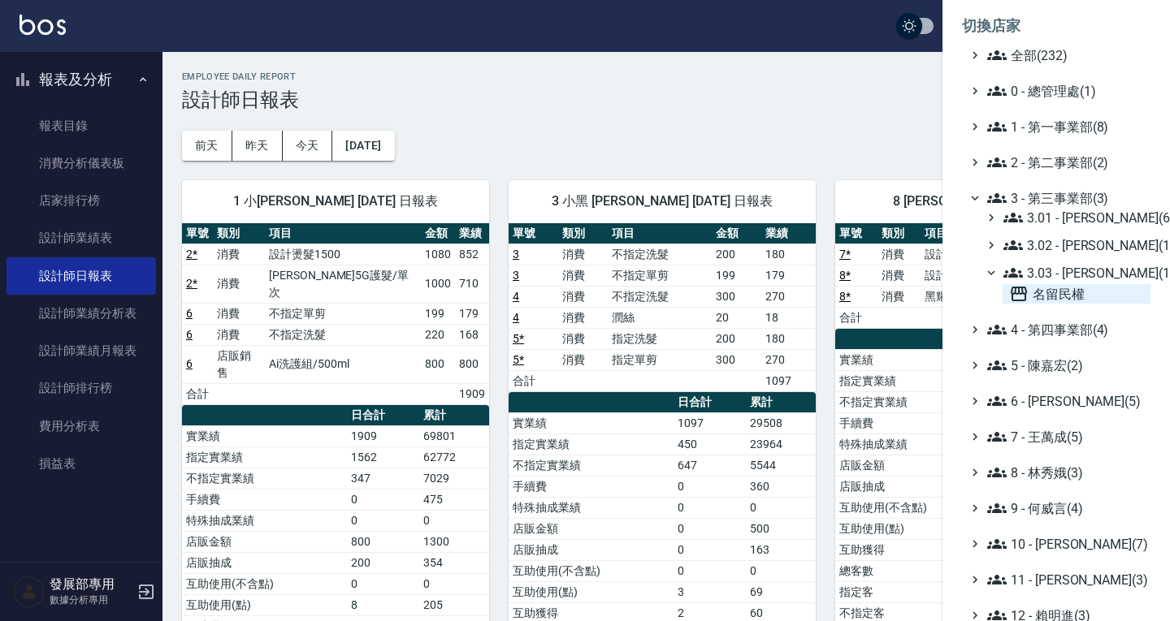
click at [1057, 301] on span "名留民權" at bounding box center [1076, 293] width 135 height 19
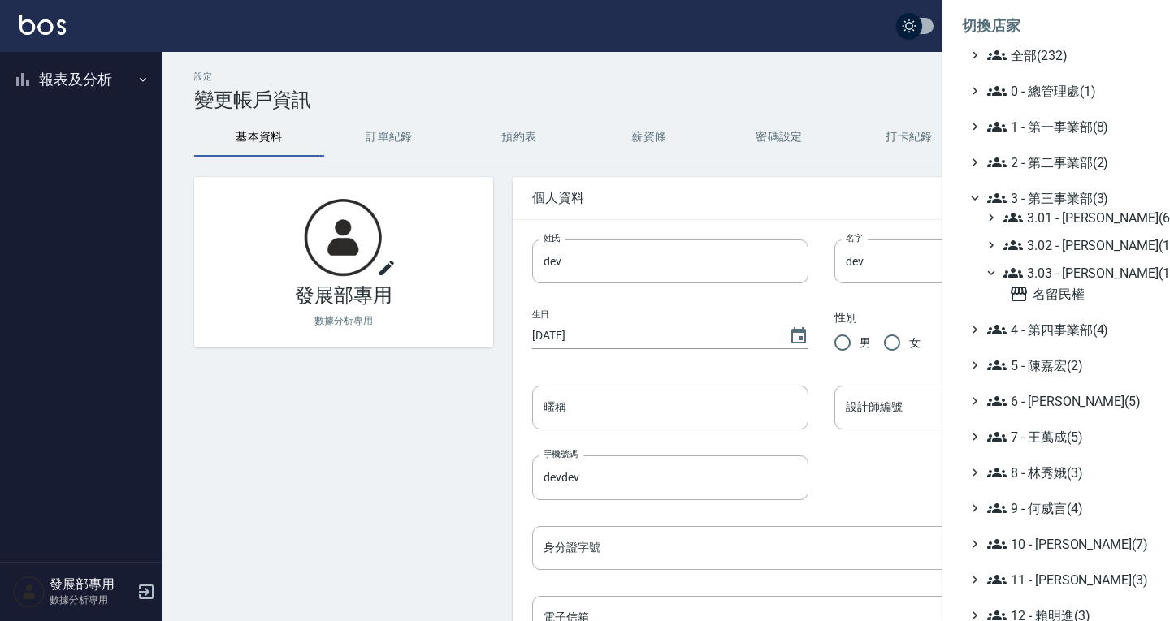
click at [90, 76] on div at bounding box center [585, 310] width 1170 height 621
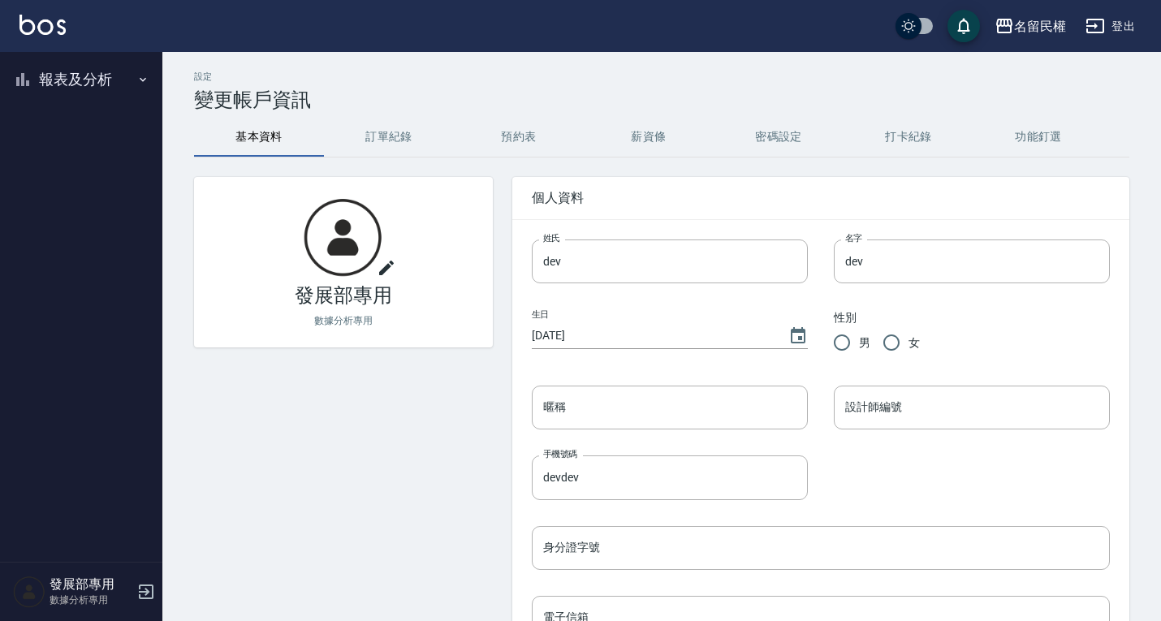
click at [89, 88] on button "報表及分析" at bounding box center [80, 79] width 149 height 42
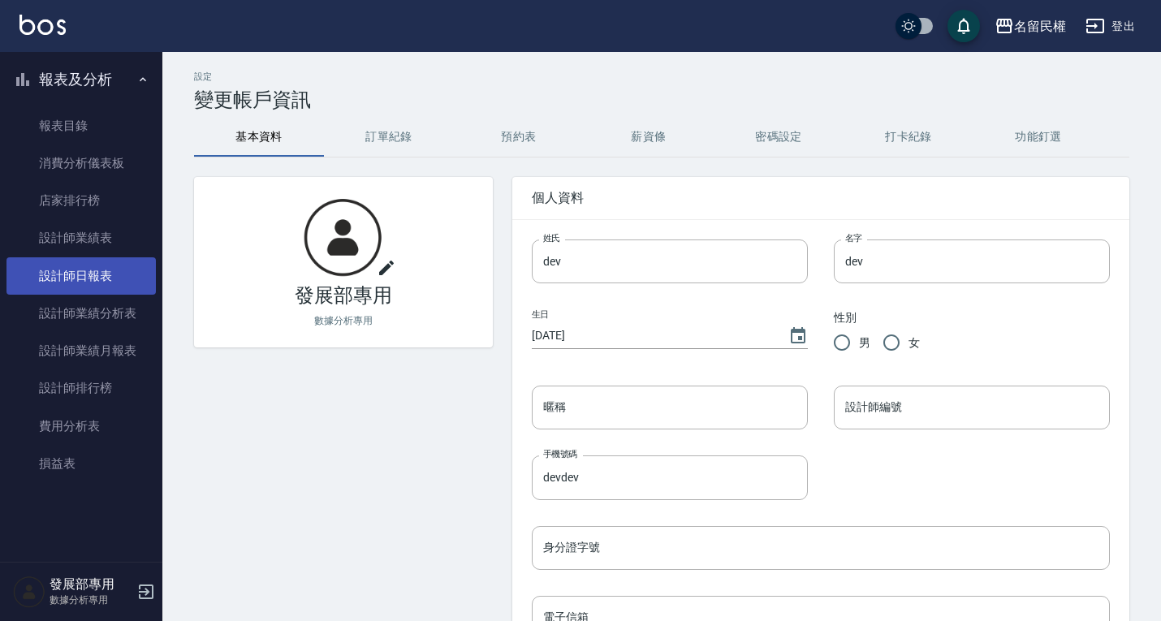
click at [101, 275] on link "設計師日報表" at bounding box center [80, 275] width 149 height 37
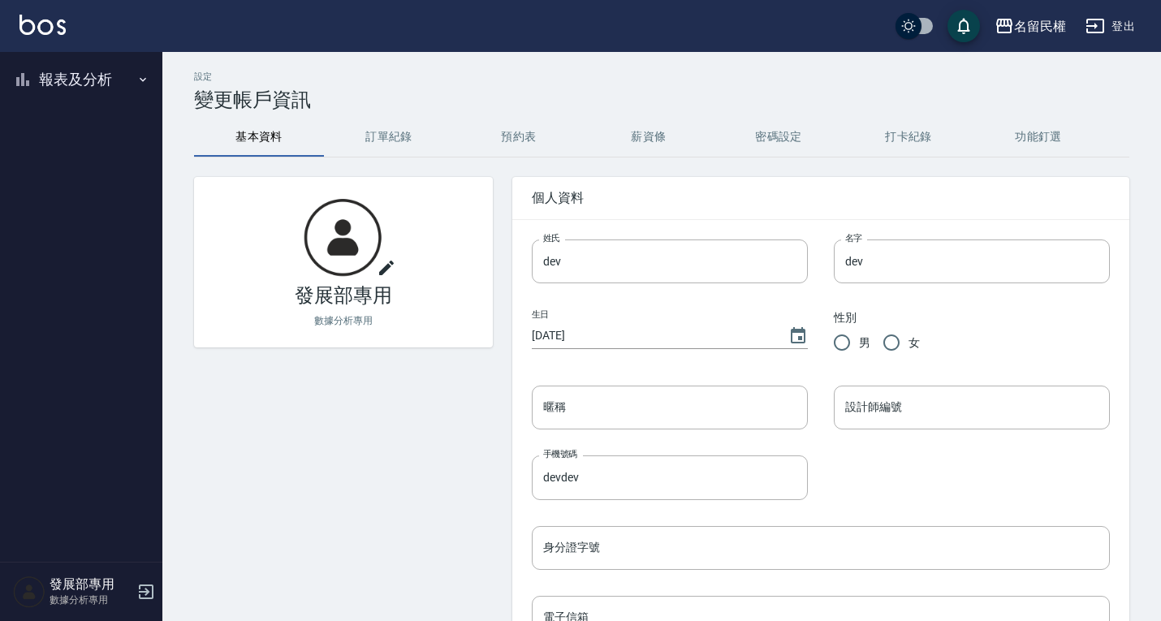
click at [104, 85] on button "報表及分析" at bounding box center [80, 79] width 149 height 42
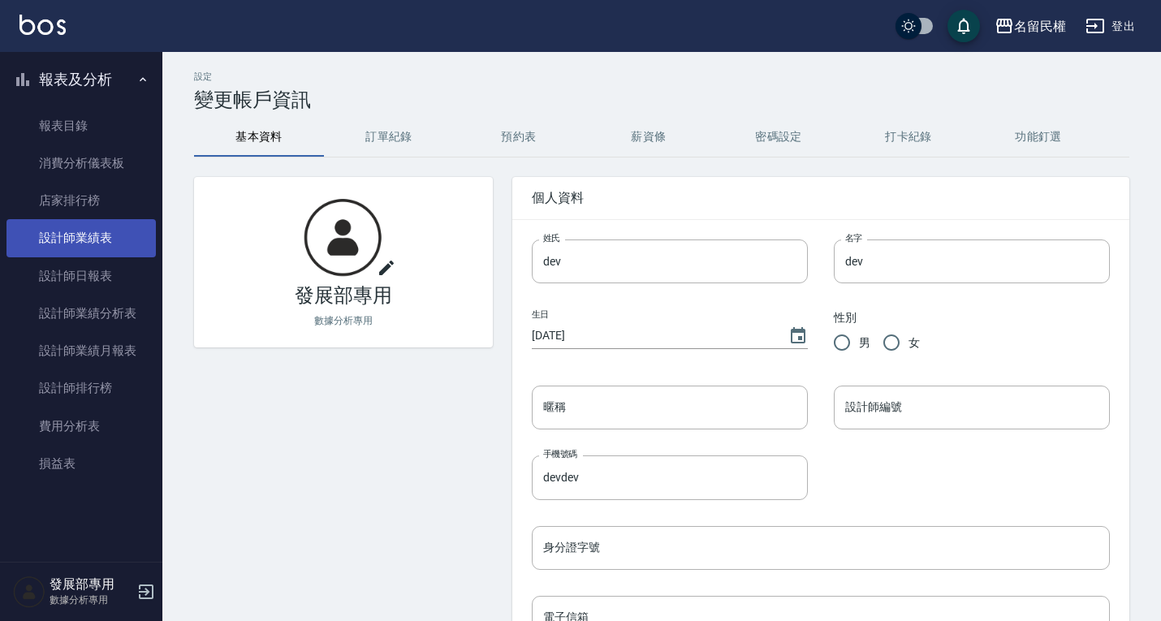
click at [92, 232] on link "設計師業績表" at bounding box center [80, 237] width 149 height 37
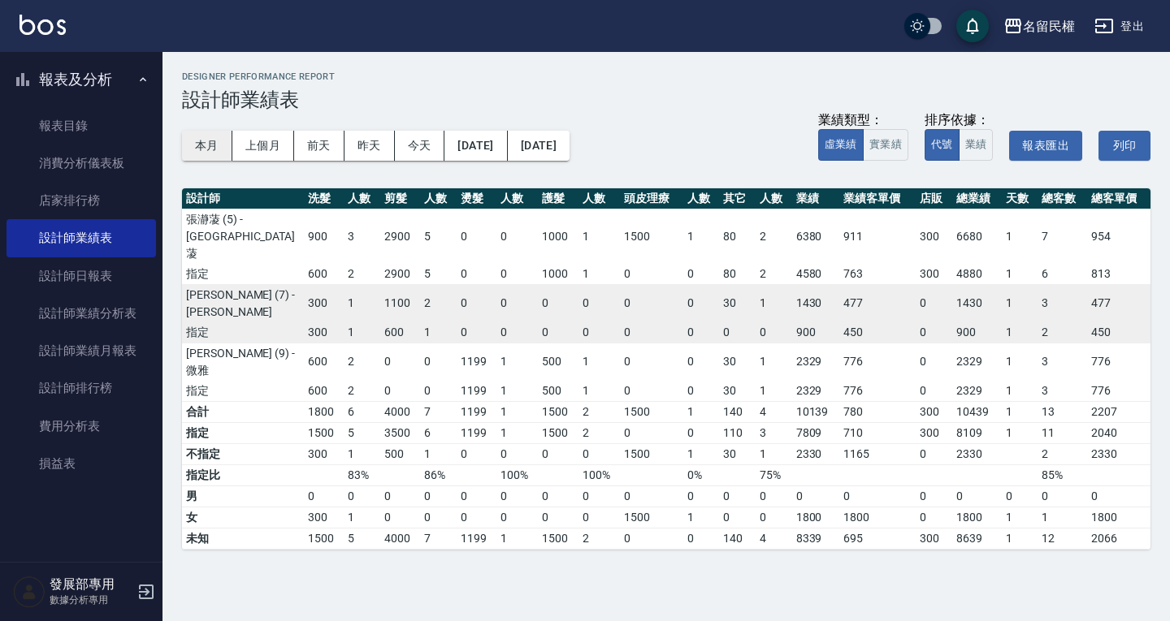
click at [224, 144] on button "本月" at bounding box center [207, 146] width 50 height 30
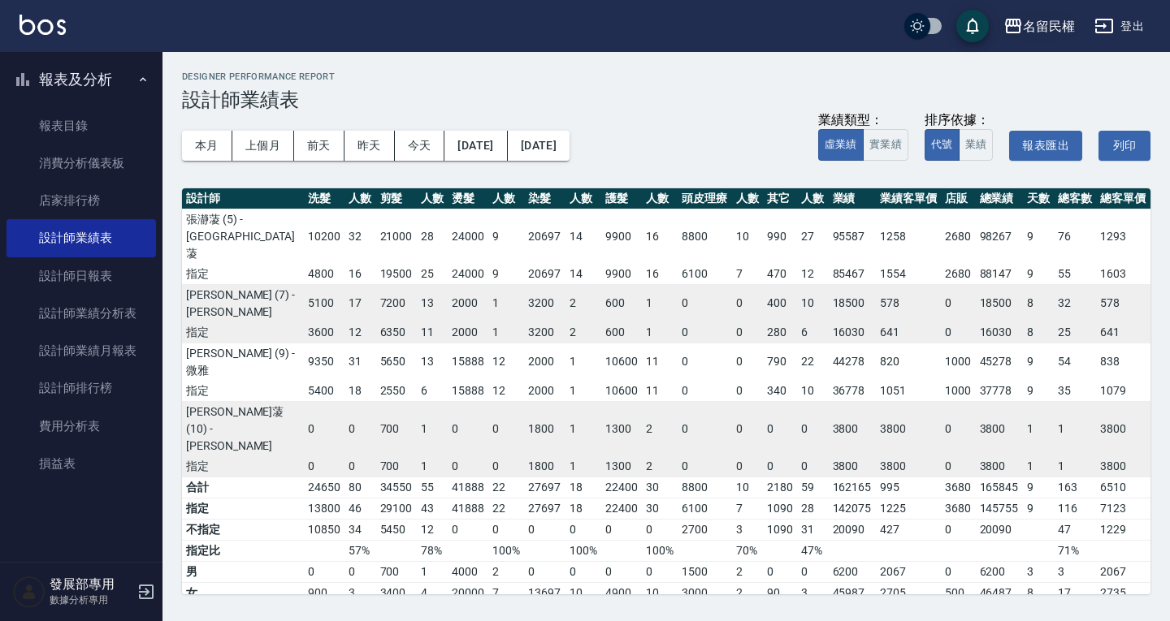
click at [1048, 29] on div "名留民權" at bounding box center [1049, 26] width 52 height 20
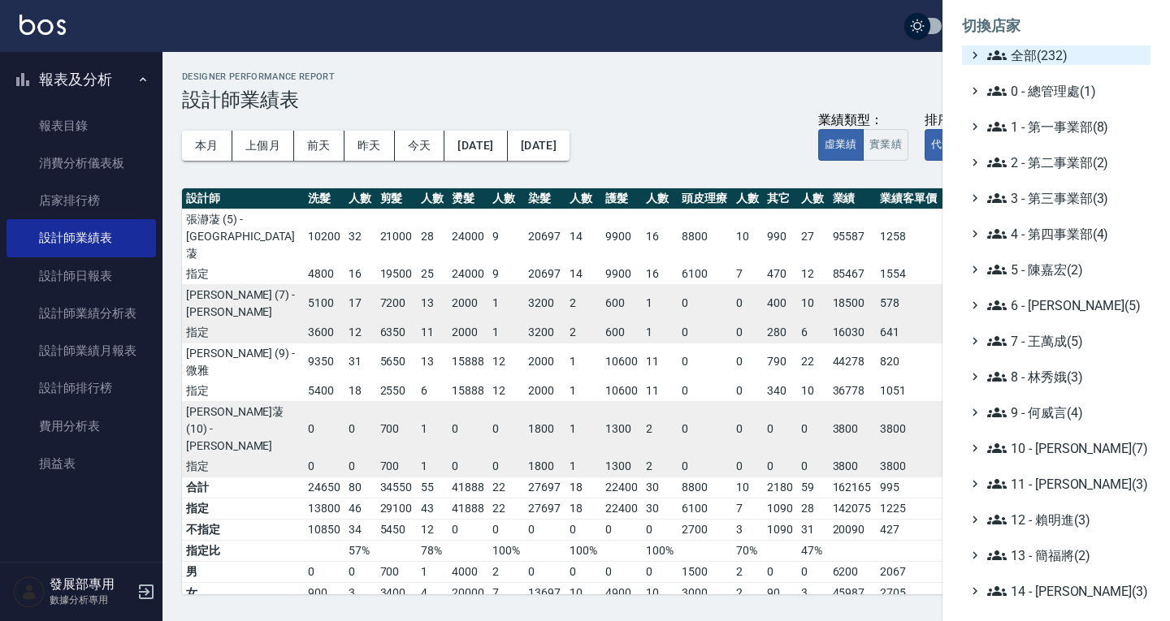
click at [1061, 52] on span "全部(232)" at bounding box center [1065, 54] width 157 height 19
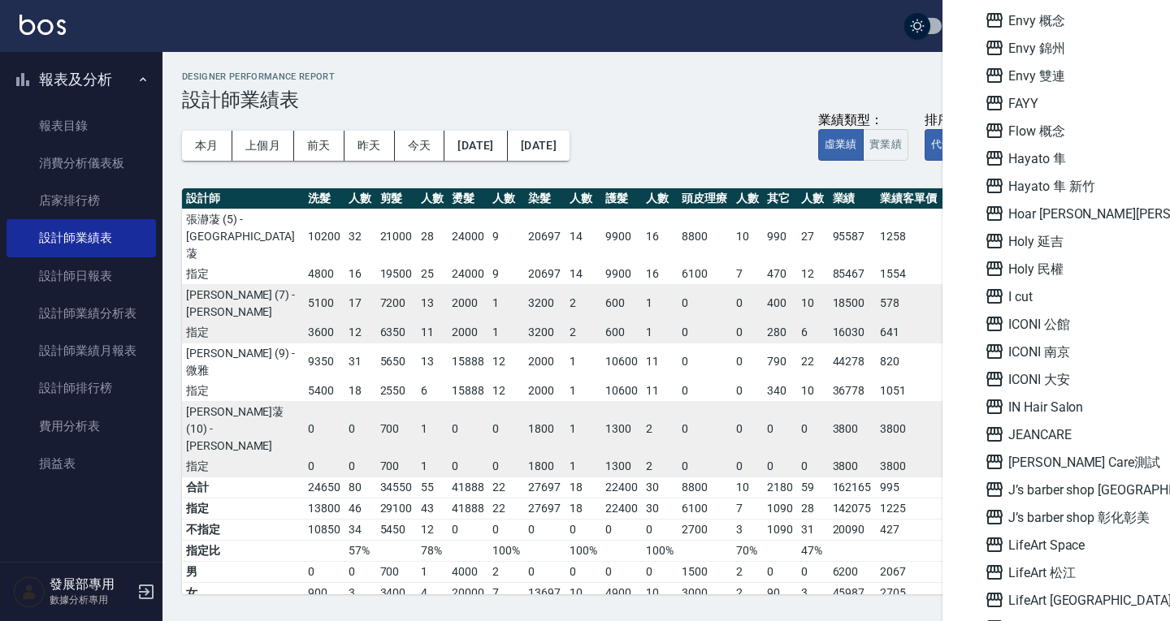
scroll to position [1381, 0]
click at [1079, 373] on span "ICONI 大安" at bounding box center [1063, 378] width 159 height 19
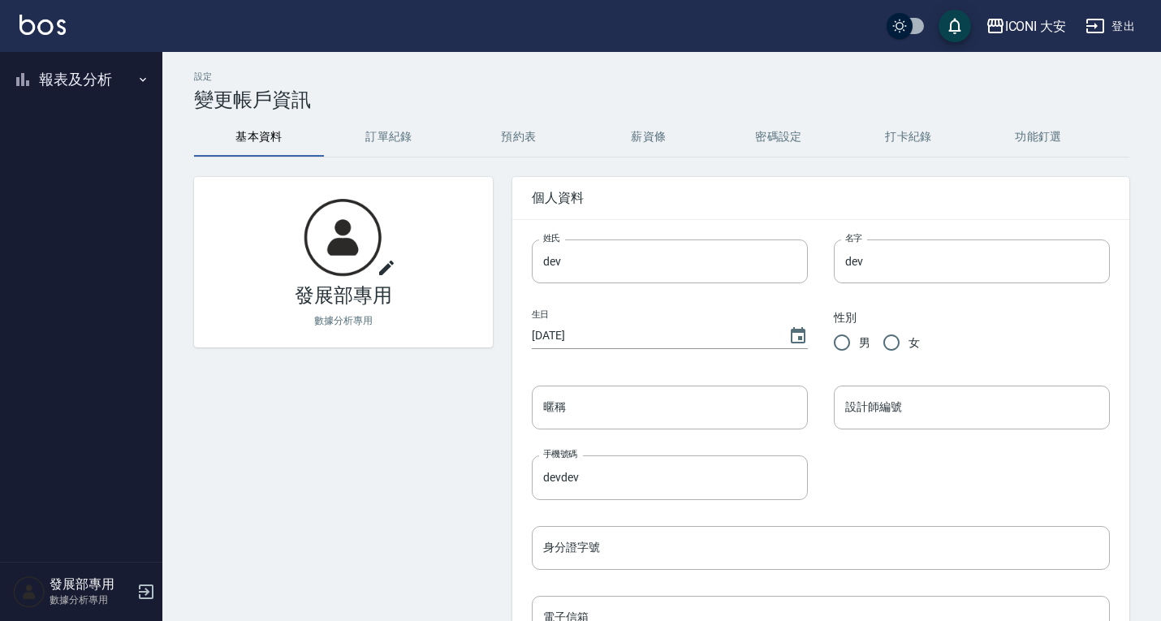
click at [76, 80] on button "報表及分析" at bounding box center [80, 79] width 149 height 42
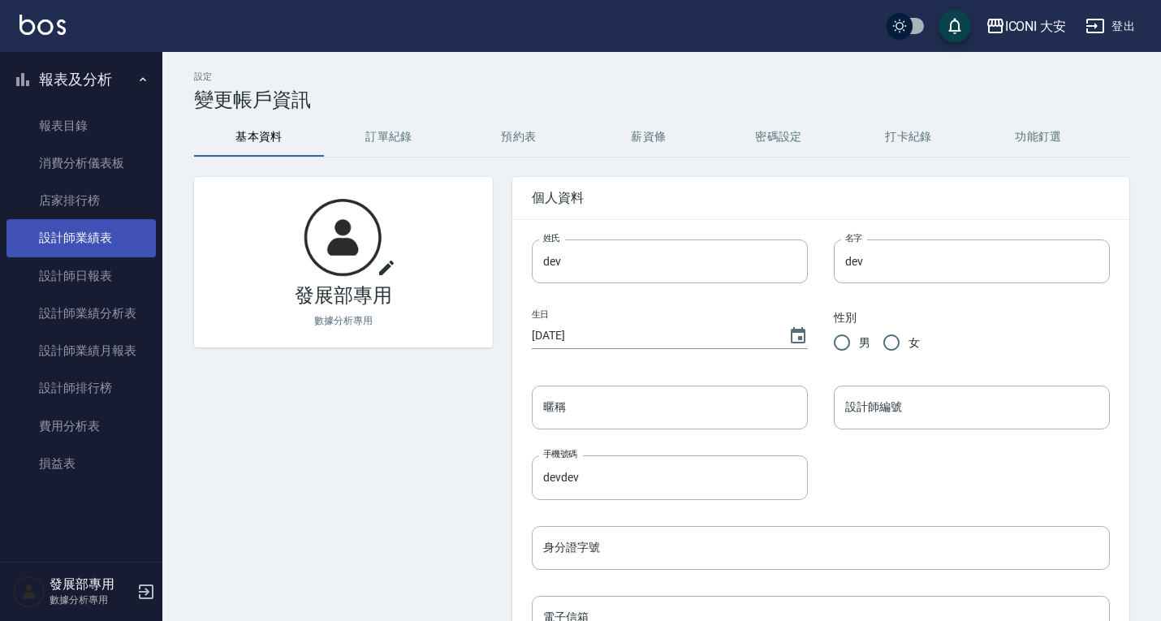
click at [106, 253] on link "設計師業績表" at bounding box center [80, 237] width 149 height 37
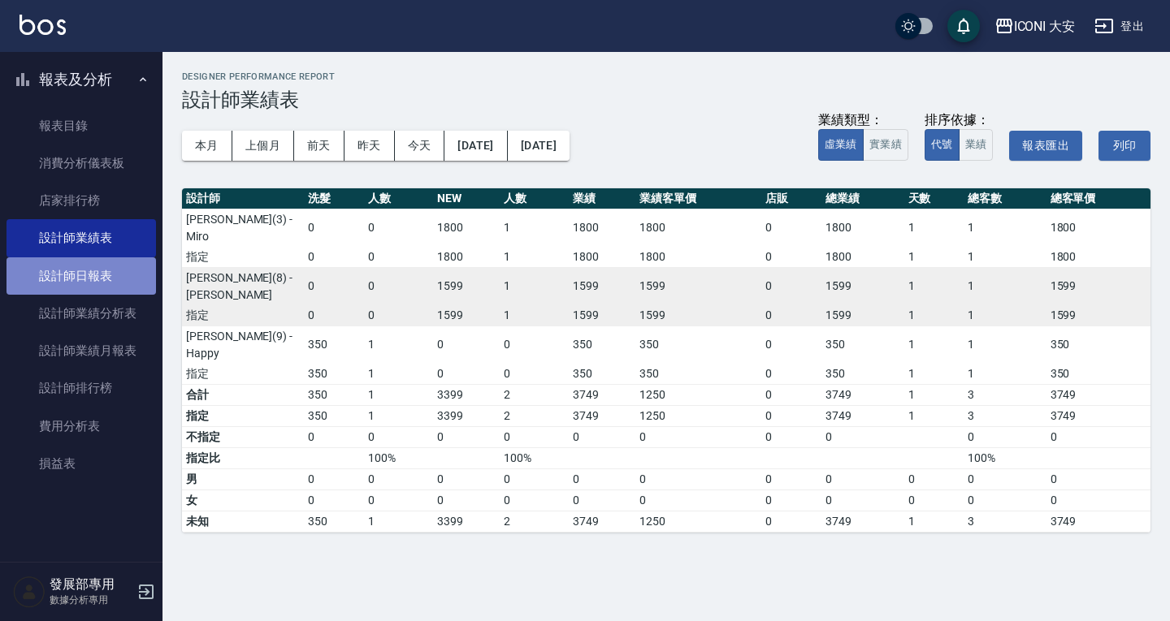
click at [106, 267] on link "設計師日報表" at bounding box center [80, 275] width 149 height 37
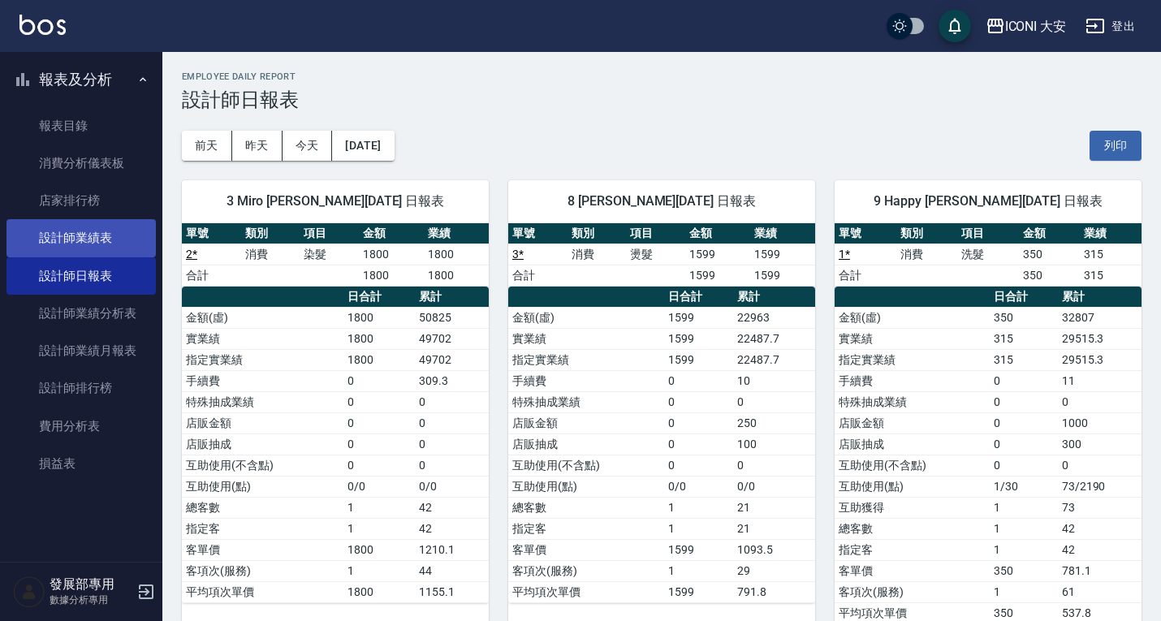
click at [114, 226] on link "設計師業績表" at bounding box center [80, 237] width 149 height 37
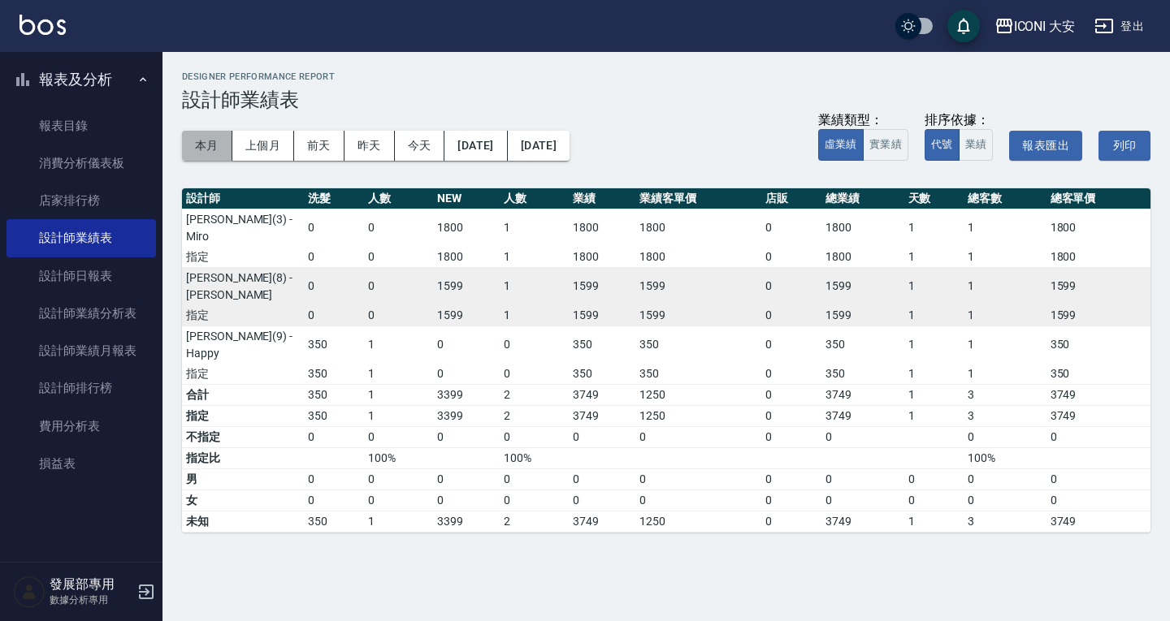
click at [208, 136] on button "本月" at bounding box center [207, 146] width 50 height 30
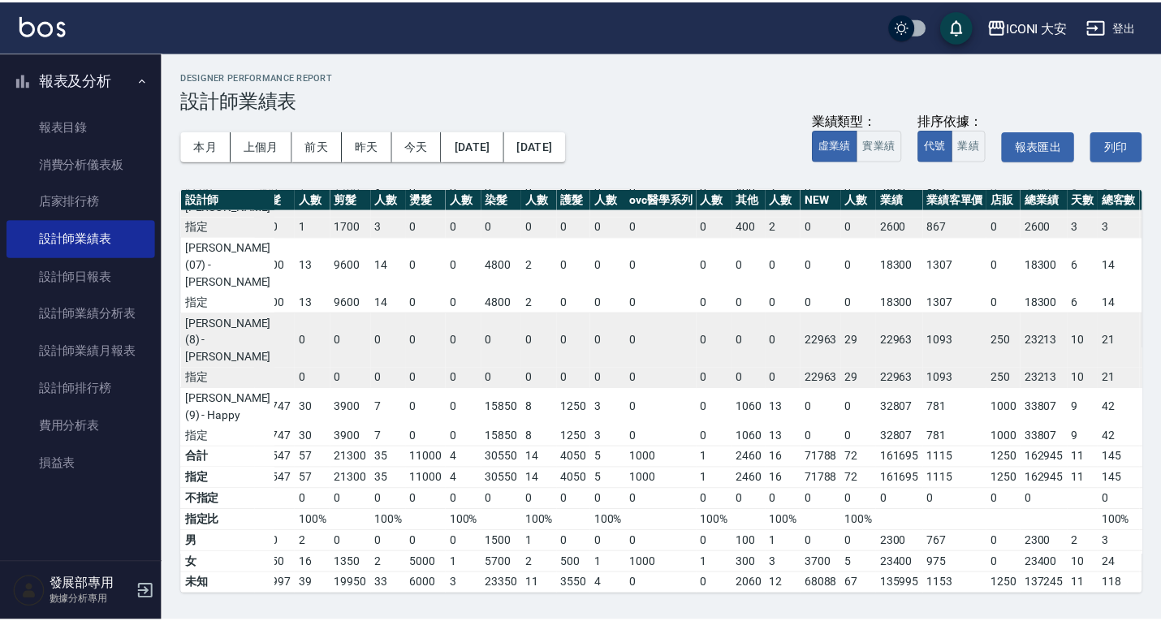
scroll to position [282, 20]
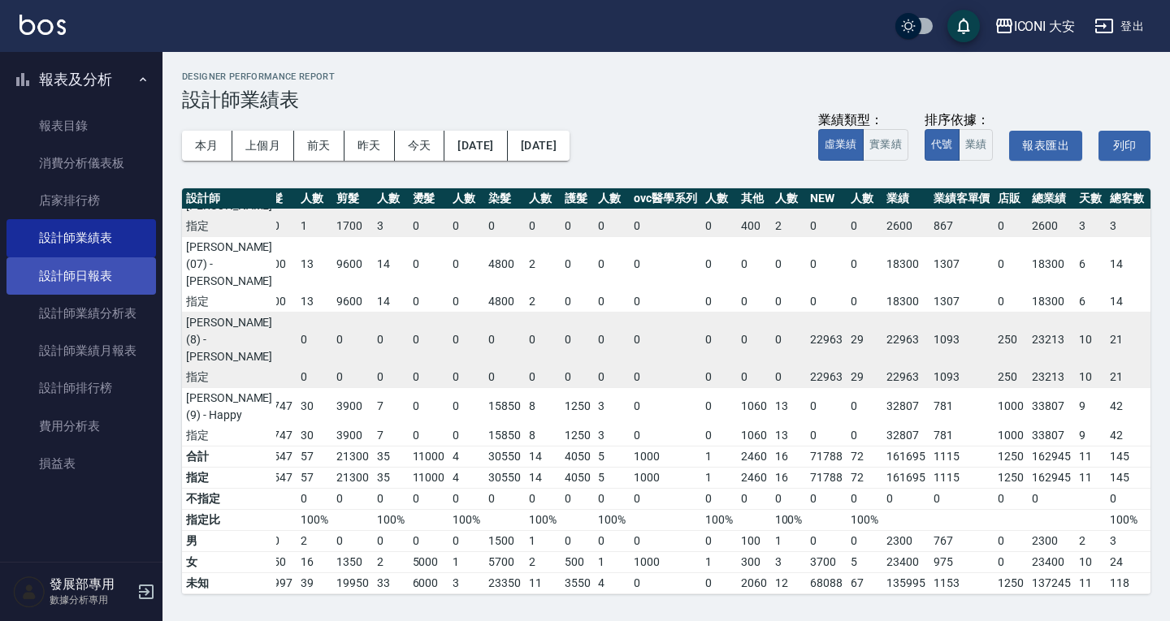
click at [83, 277] on link "設計師日報表" at bounding box center [80, 275] width 149 height 37
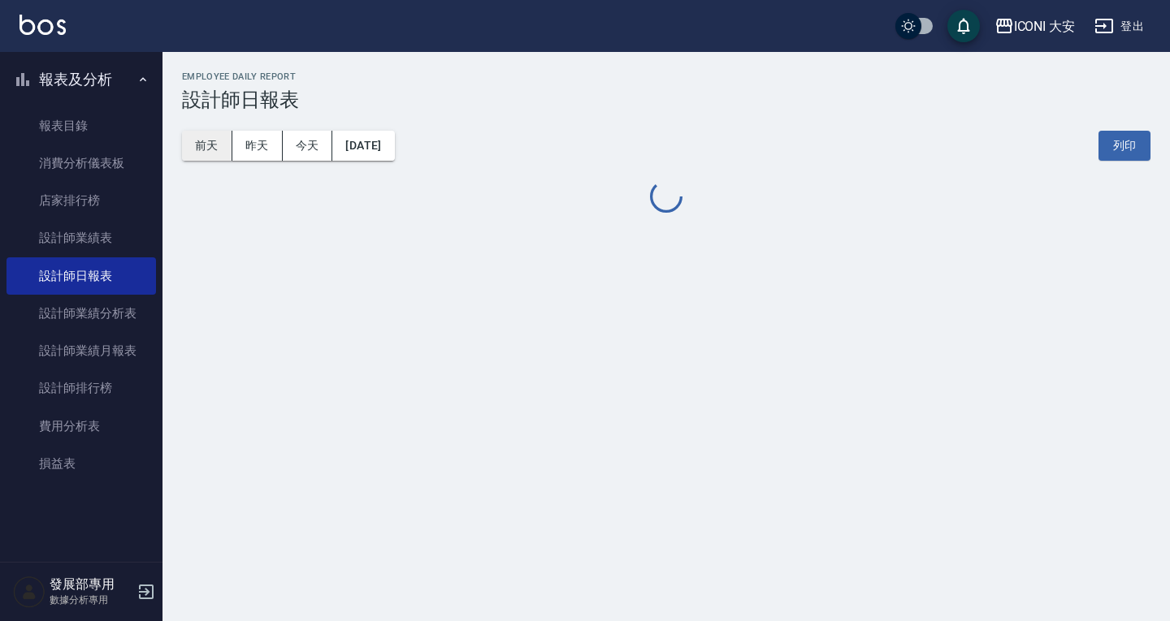
click at [189, 155] on button "前天" at bounding box center [207, 146] width 50 height 30
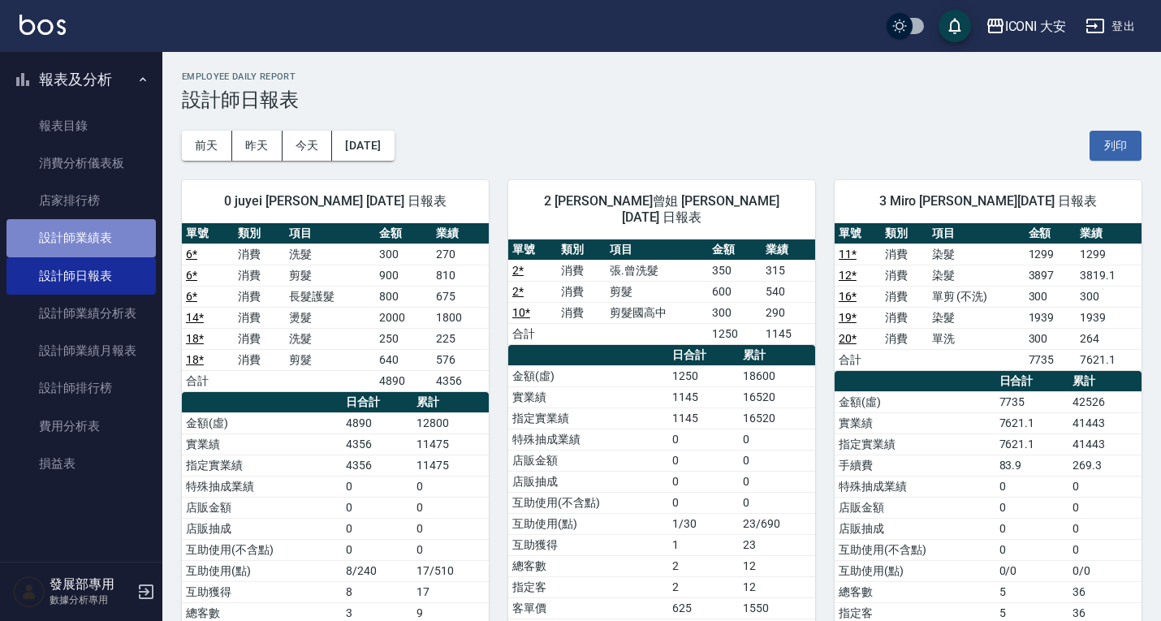
click at [86, 235] on link "設計師業績表" at bounding box center [80, 237] width 149 height 37
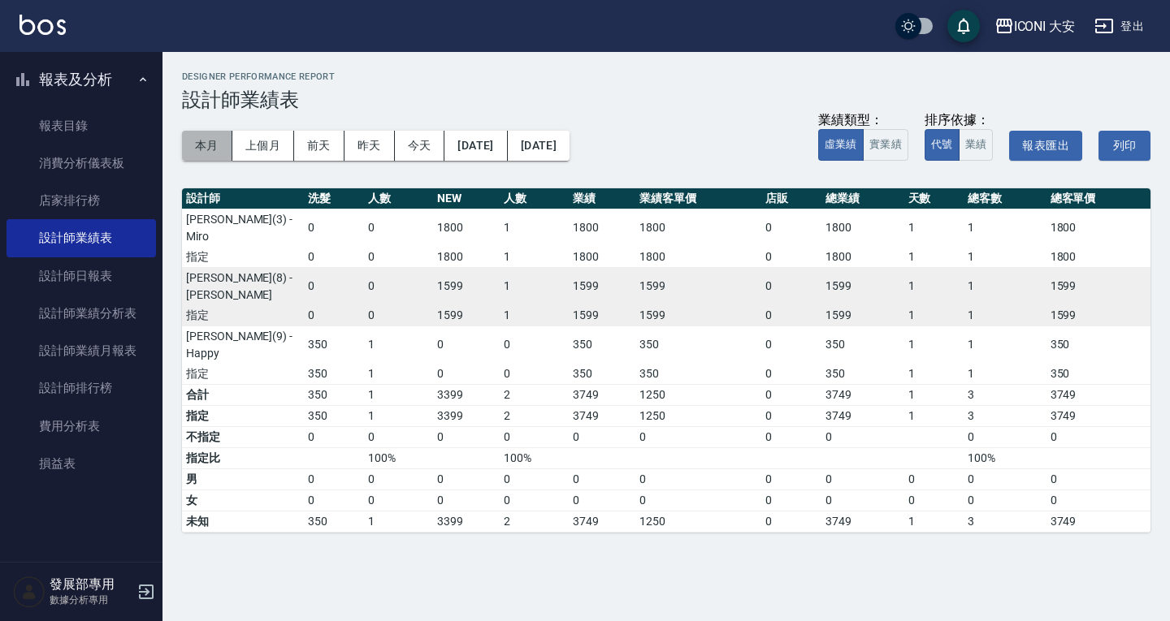
click at [223, 136] on button "本月" at bounding box center [207, 146] width 50 height 30
